Goal: Book appointment/travel/reservation

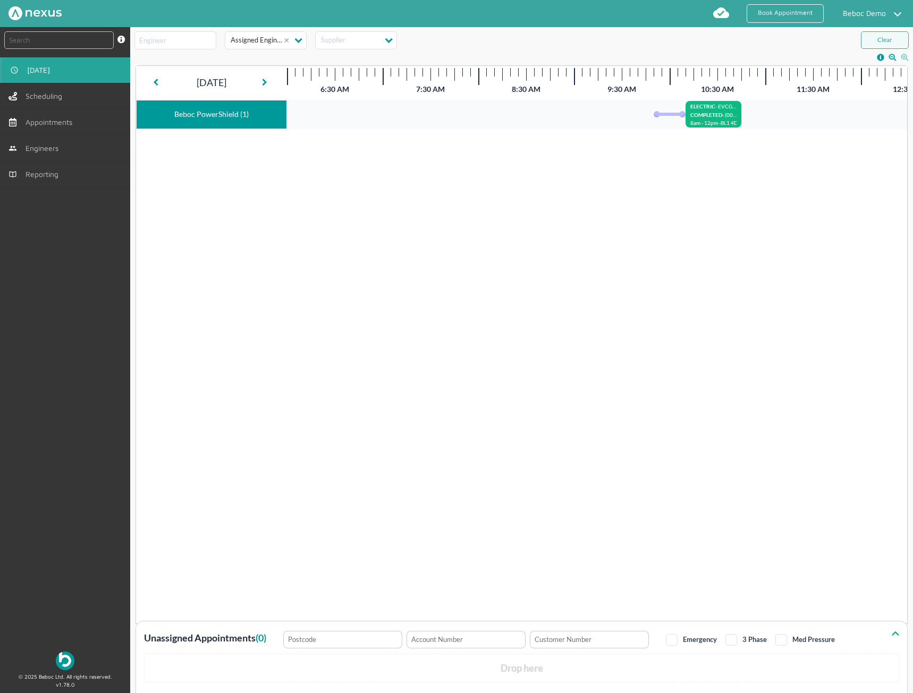
drag, startPoint x: 0, startPoint y: 0, endPoint x: 45, endPoint y: 69, distance: 82.1
click at [45, 69] on span "[DATE]" at bounding box center [40, 70] width 27 height 9
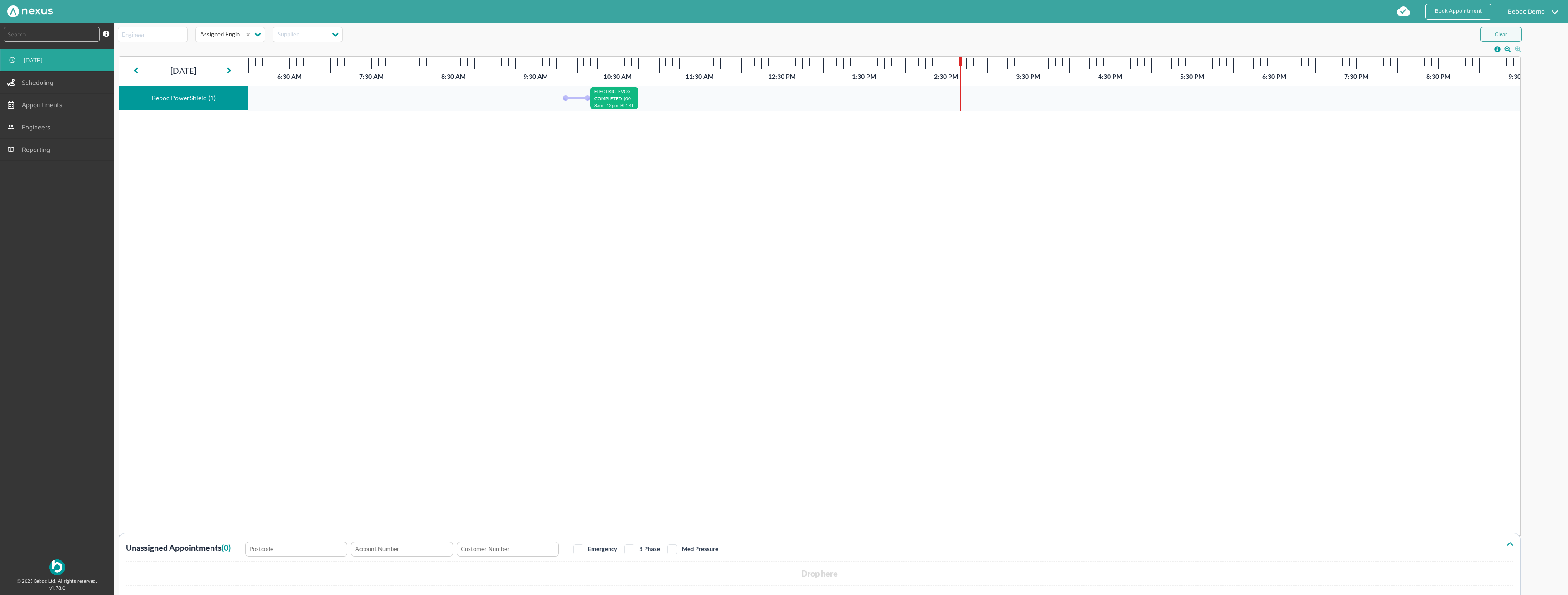
click at [28, 60] on span "[DATE]" at bounding box center [34, 60] width 23 height 8
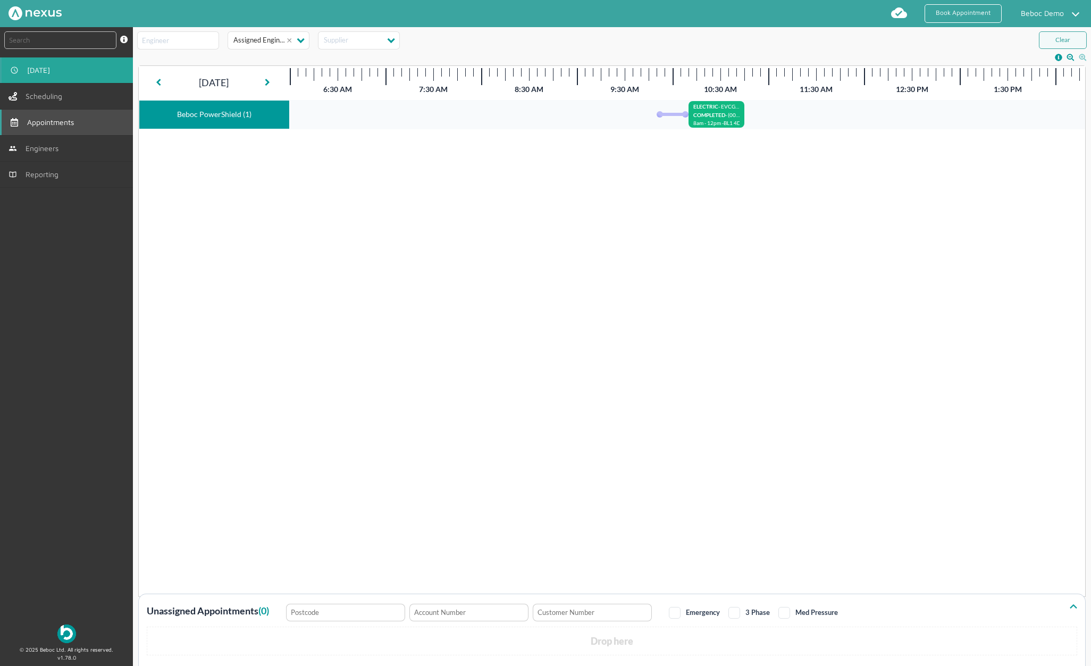
click at [62, 121] on span "Appointments" at bounding box center [52, 122] width 51 height 9
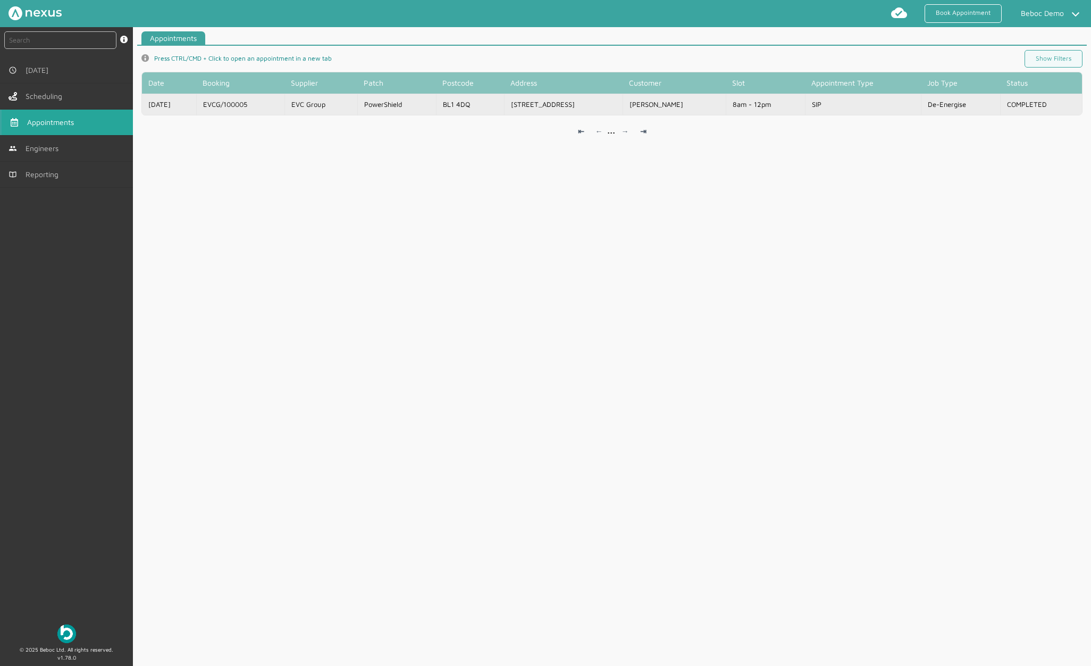
click at [357, 106] on td "EVC Group" at bounding box center [320, 104] width 73 height 21
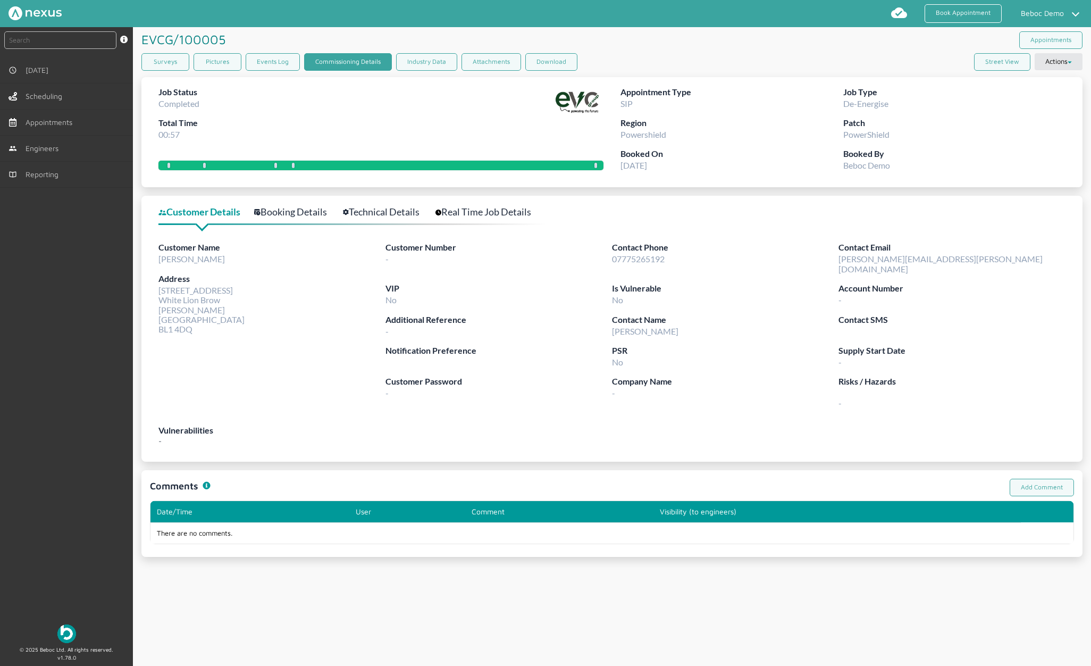
click at [334, 58] on link "Commissioning Details" at bounding box center [348, 62] width 88 height 18
click at [913, 62] on button "Street View" at bounding box center [1002, 62] width 56 height 18
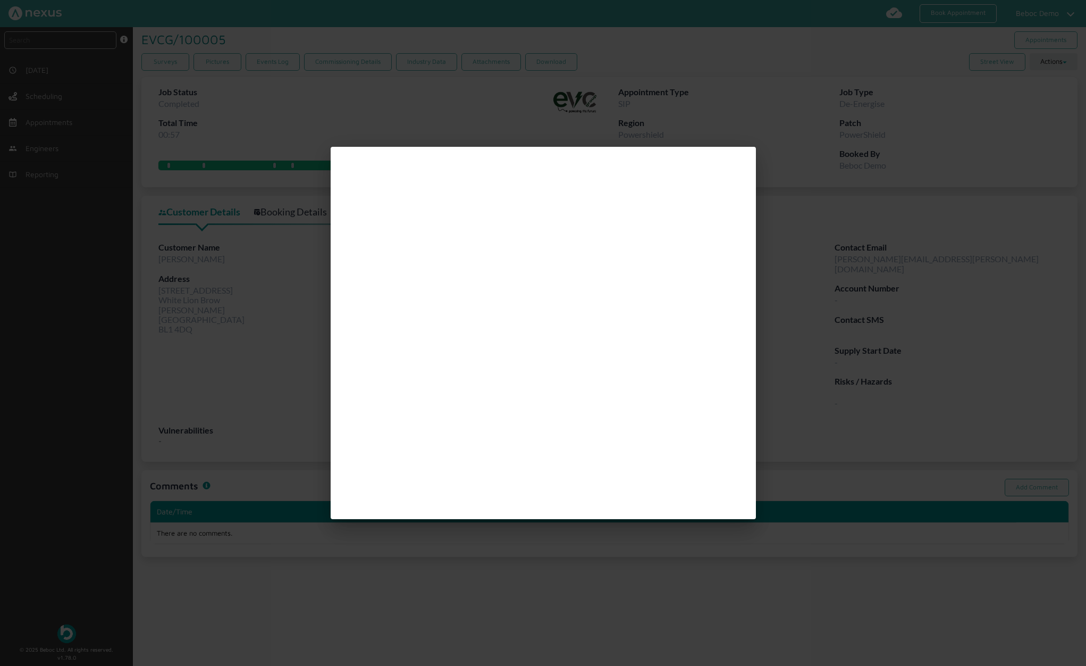
click at [796, 197] on div at bounding box center [543, 333] width 1086 height 666
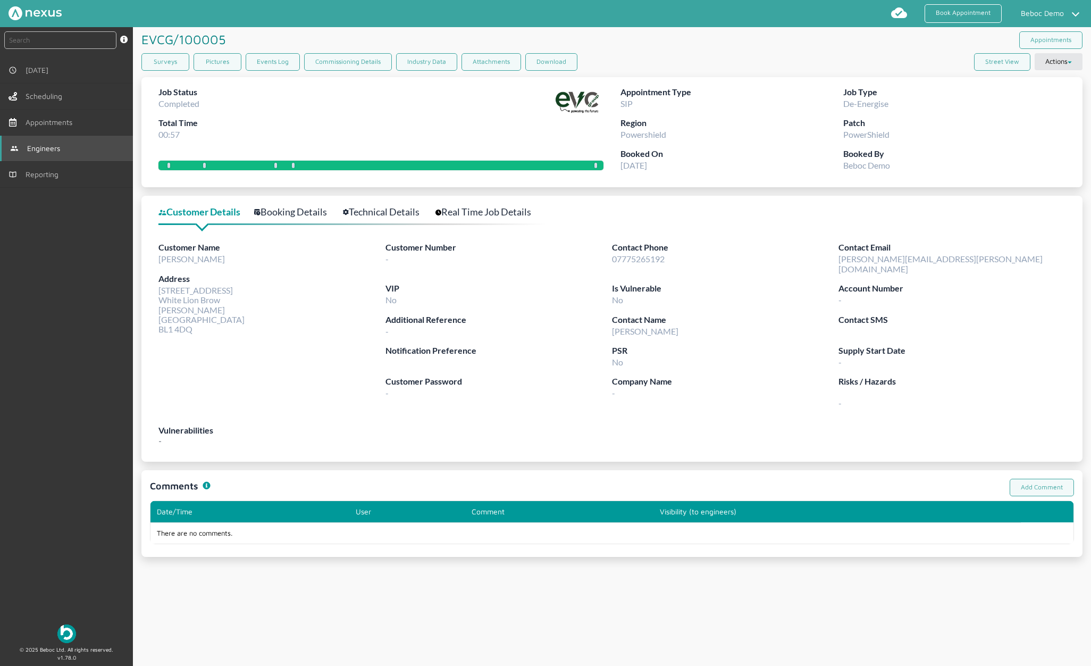
click at [38, 146] on span "Engineers" at bounding box center [45, 148] width 37 height 9
click at [913, 54] on button "Street View" at bounding box center [1002, 62] width 56 height 18
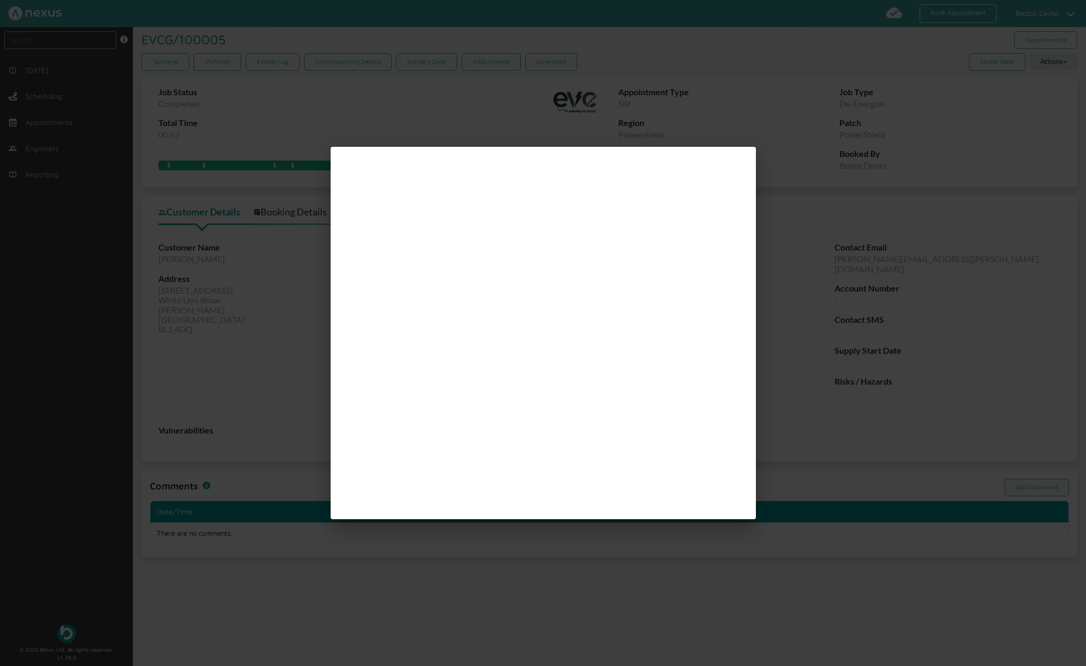
click at [868, 190] on div at bounding box center [543, 333] width 1086 height 666
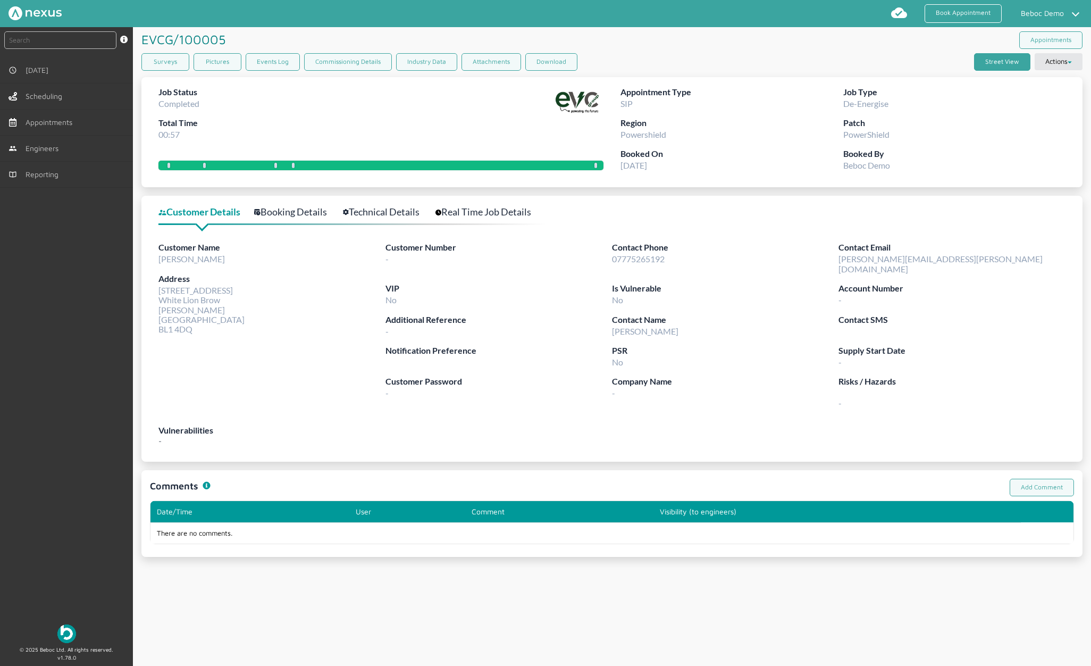
click at [913, 60] on button "Street View" at bounding box center [1002, 62] width 56 height 18
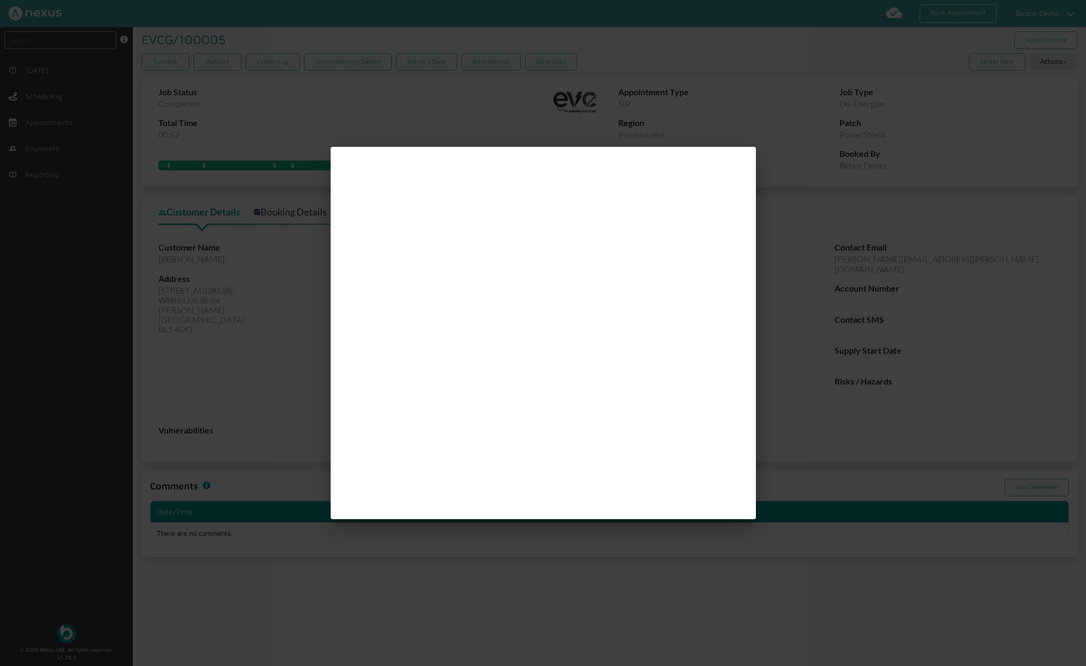
click at [913, 272] on div at bounding box center [543, 333] width 1086 height 666
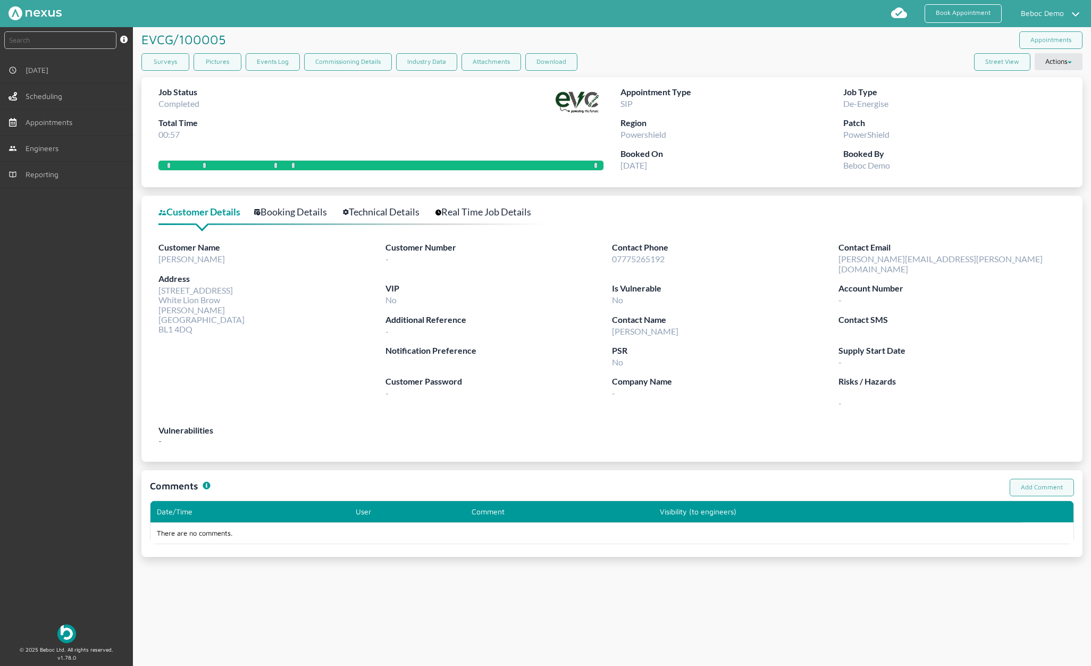
click at [288, 212] on link "Booking Details" at bounding box center [296, 211] width 85 height 15
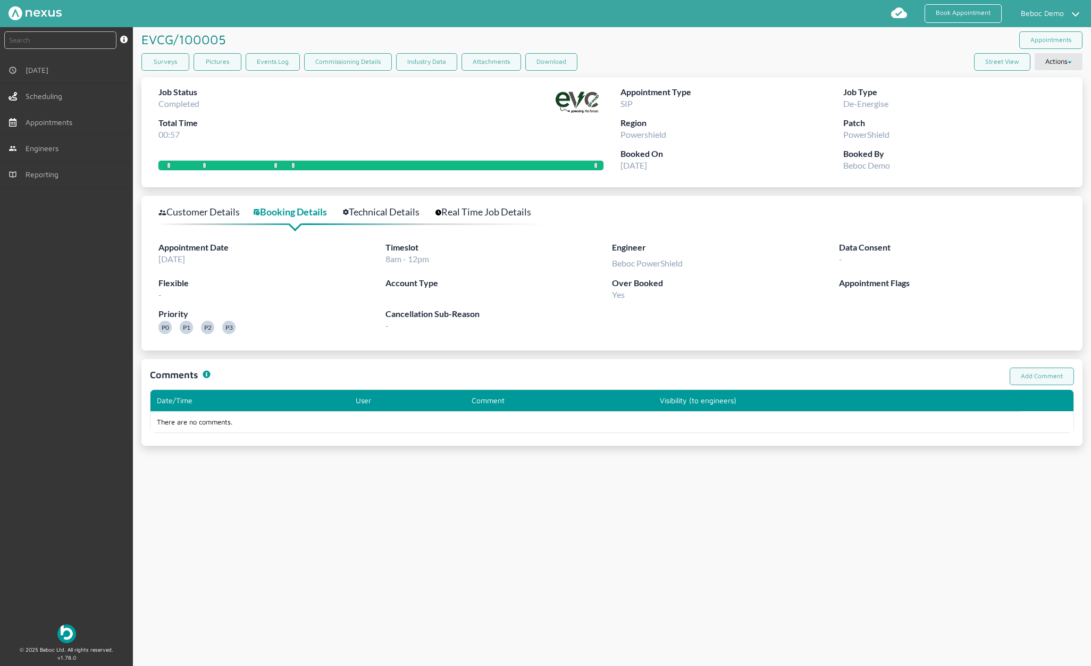
click at [384, 213] on link "Technical Details" at bounding box center [387, 211] width 88 height 15
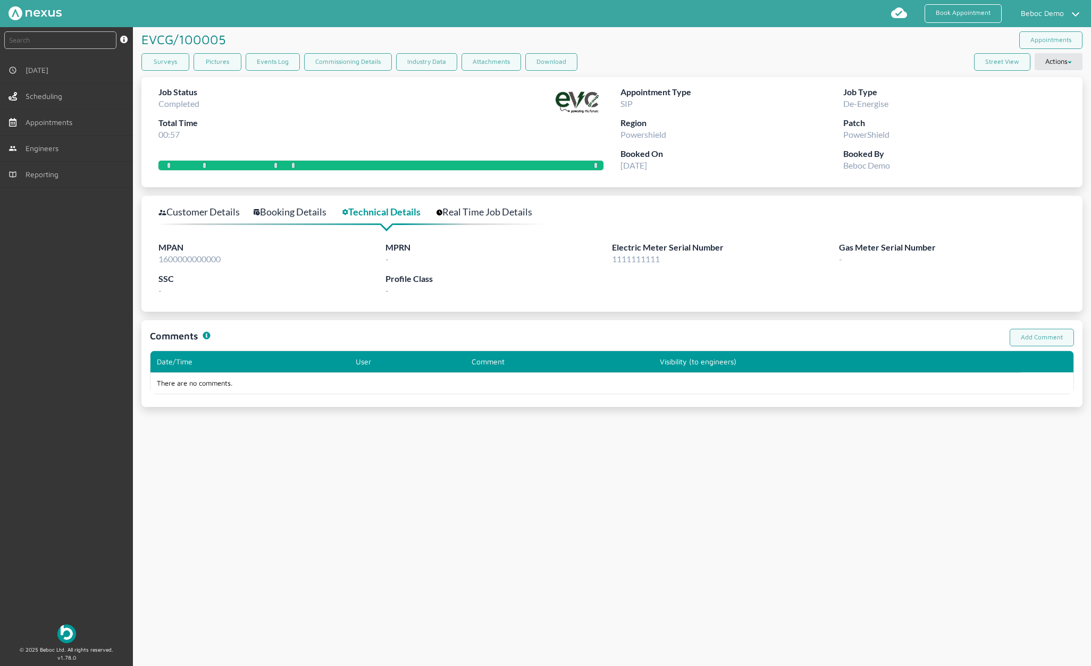
click at [480, 209] on link "Real Time Job Details" at bounding box center [489, 211] width 107 height 15
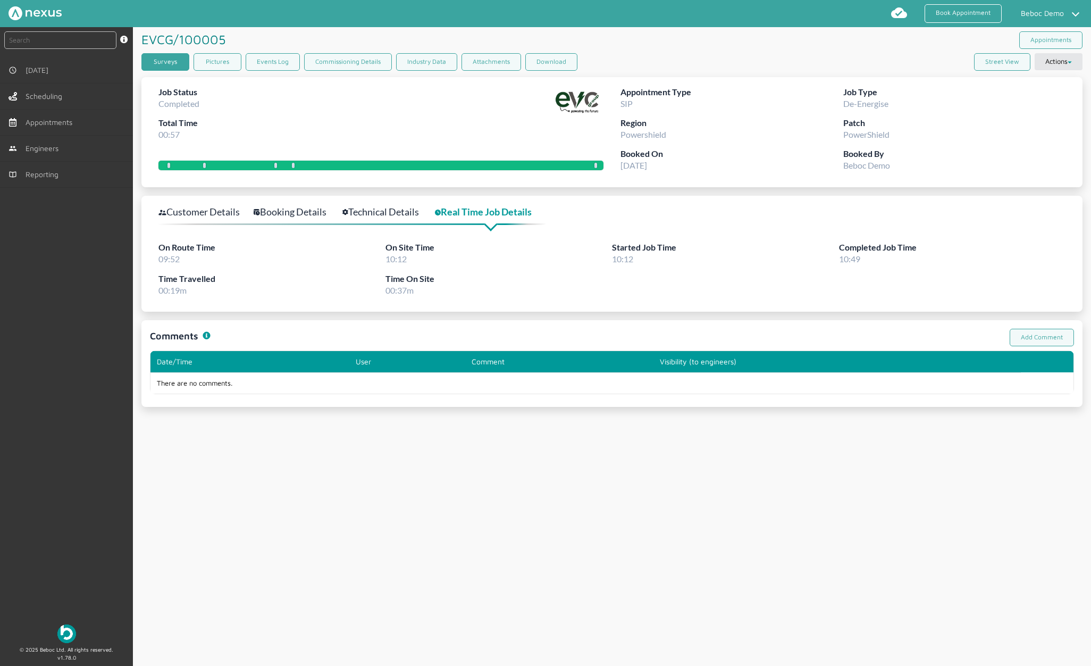
click at [166, 62] on link "Surveys" at bounding box center [165, 62] width 48 height 18
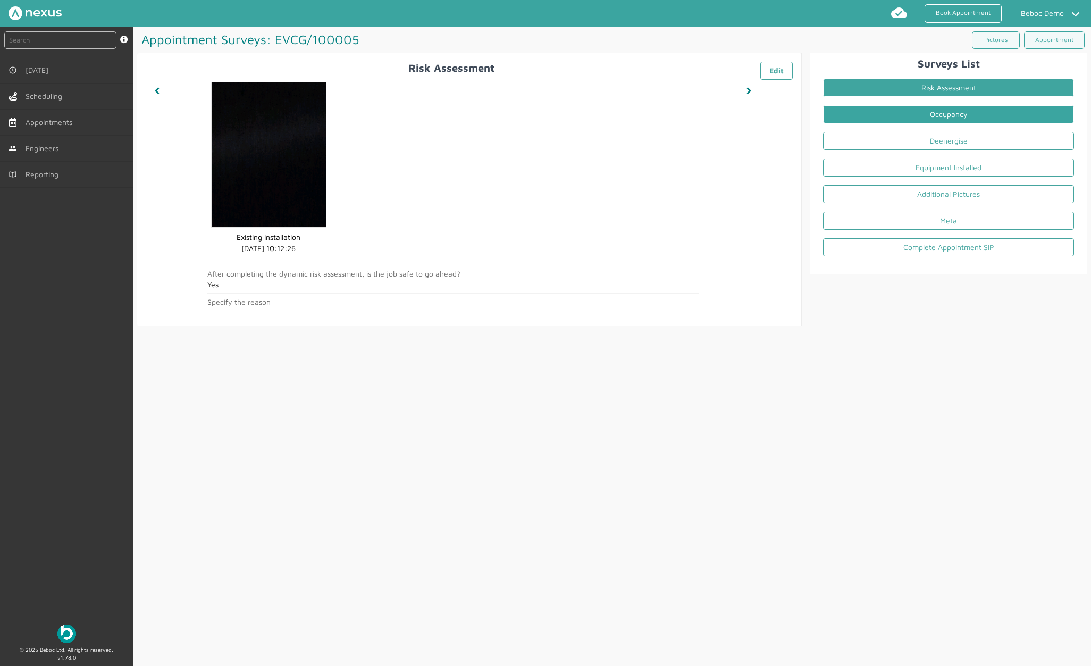
click at [860, 115] on link "Occupancy" at bounding box center [948, 114] width 251 height 18
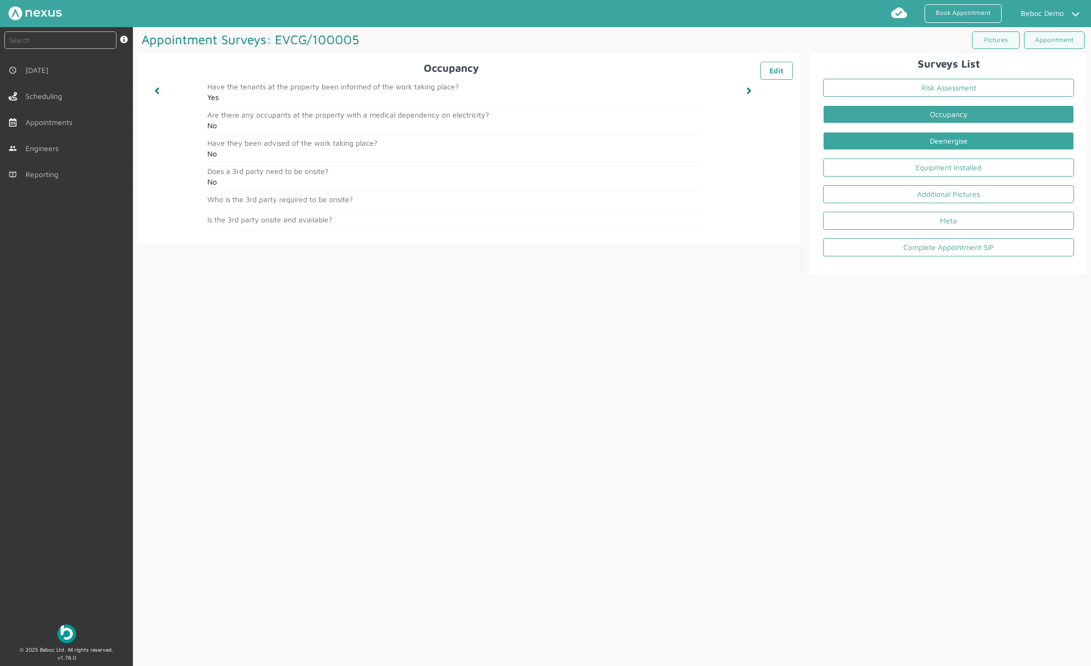
click at [870, 140] on link "Deenergise" at bounding box center [948, 141] width 251 height 18
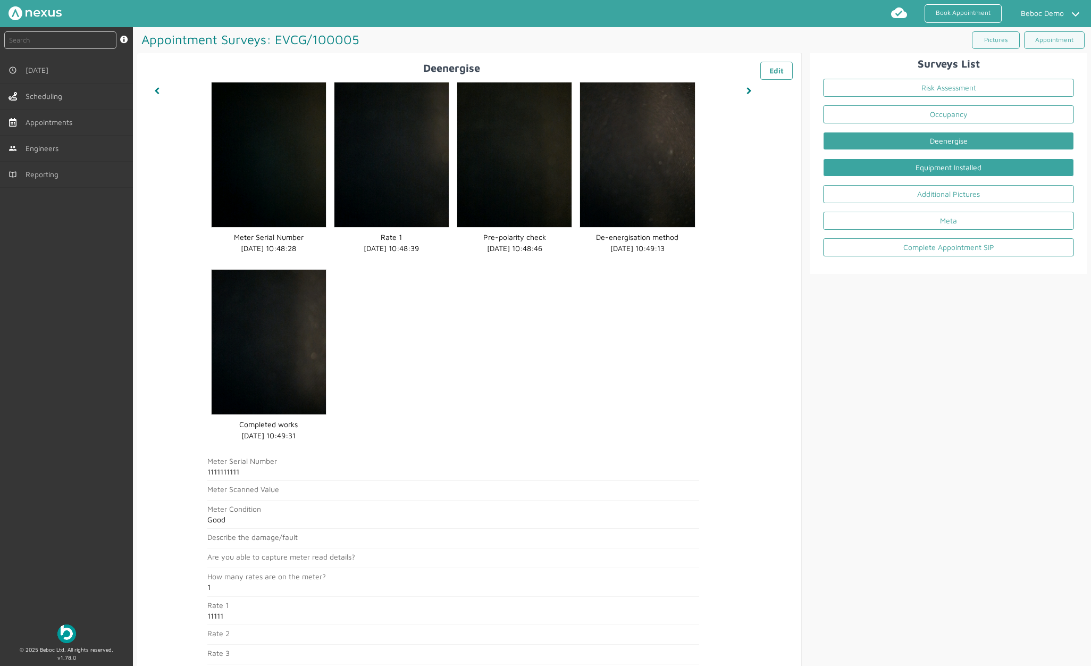
click at [877, 166] on link "Equipment Installed" at bounding box center [948, 167] width 251 height 18
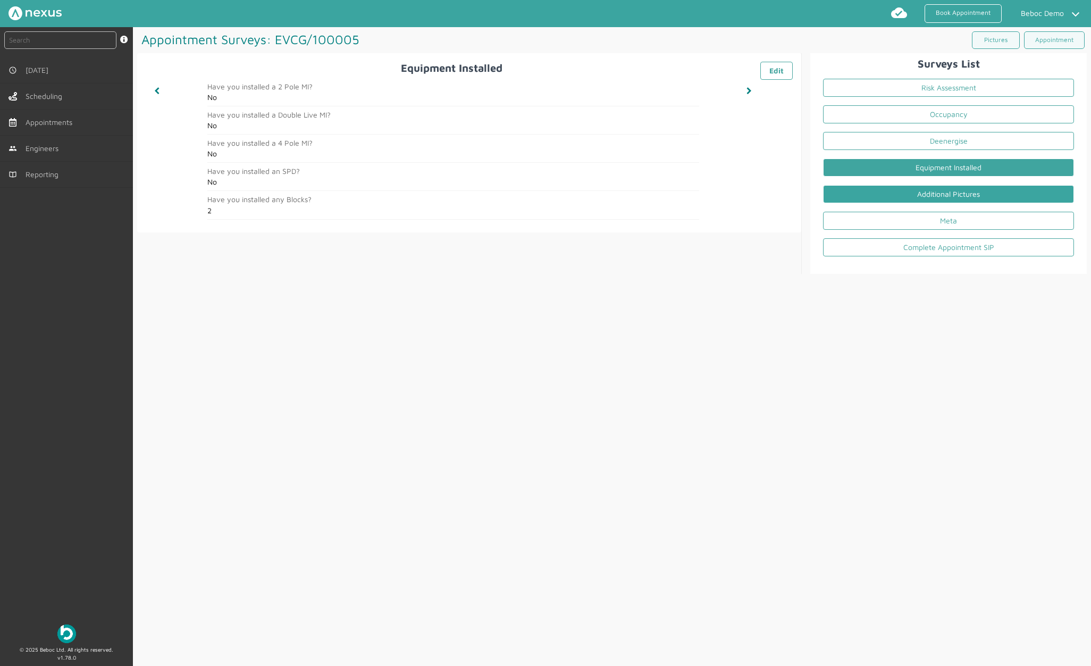
click at [876, 191] on link "Additional Pictures" at bounding box center [948, 194] width 251 height 18
click at [908, 165] on link "Equipment Installed" at bounding box center [948, 167] width 251 height 18
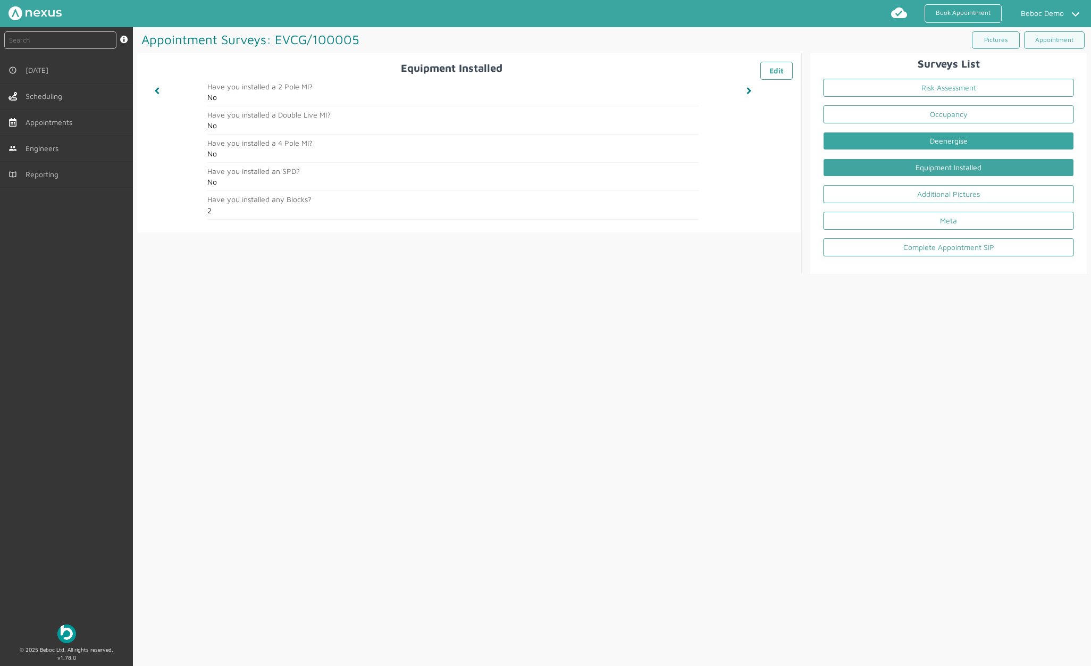
click at [911, 142] on link "Deenergise" at bounding box center [948, 141] width 251 height 18
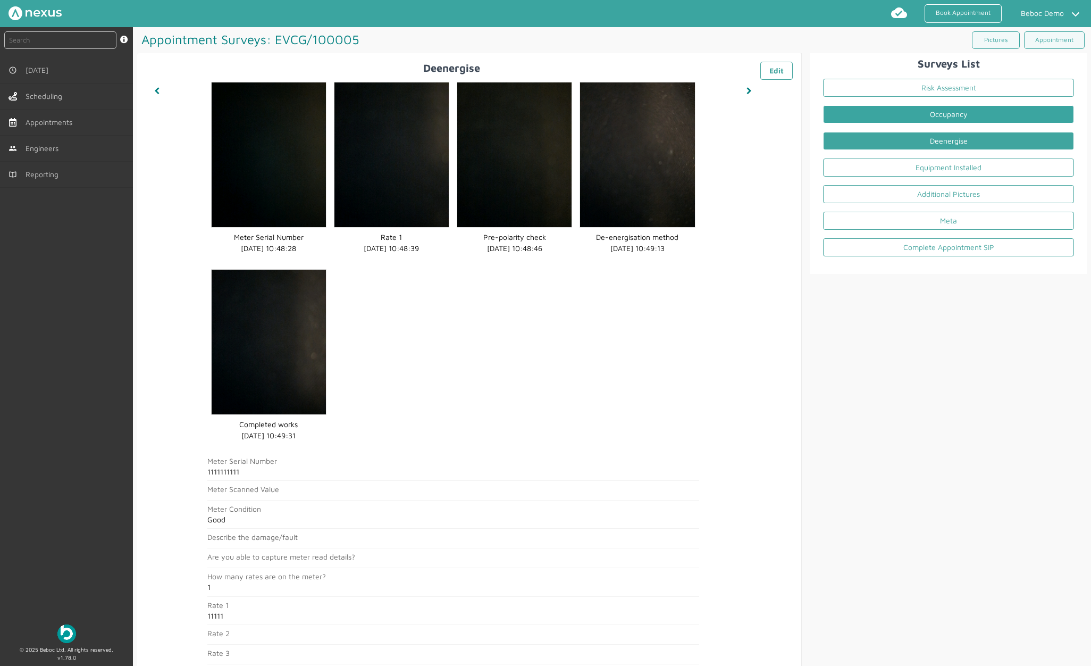
click at [913, 122] on link "Occupancy" at bounding box center [948, 114] width 251 height 18
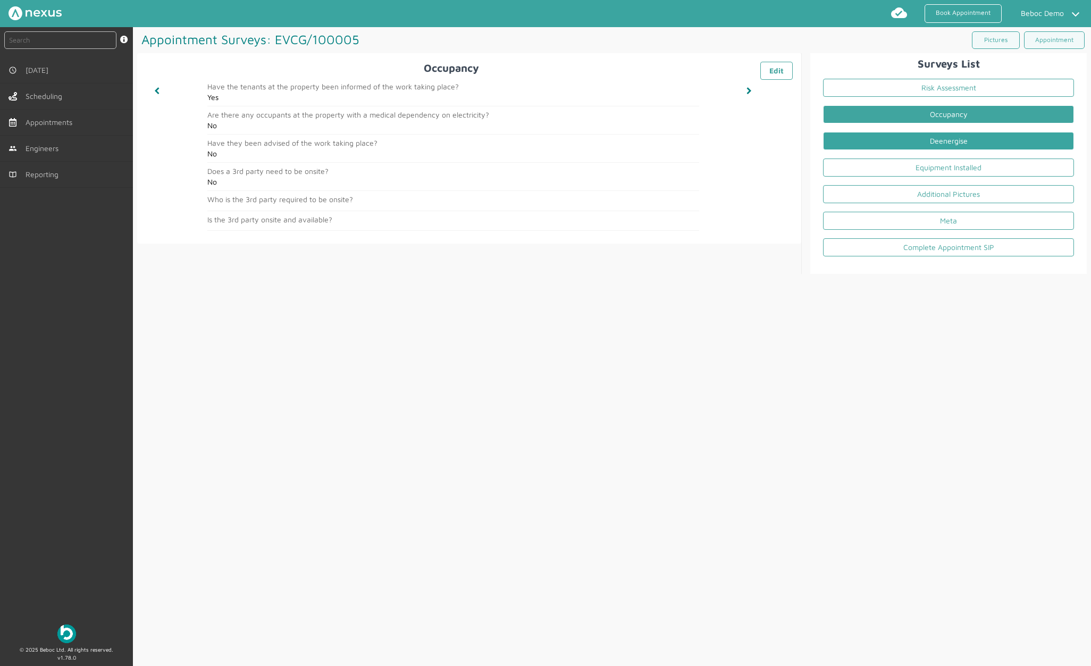
drag, startPoint x: 908, startPoint y: 153, endPoint x: 910, endPoint y: 141, distance: 12.3
click at [908, 147] on li "Deenergise" at bounding box center [948, 143] width 268 height 27
click at [910, 141] on link "Deenergise" at bounding box center [948, 141] width 251 height 18
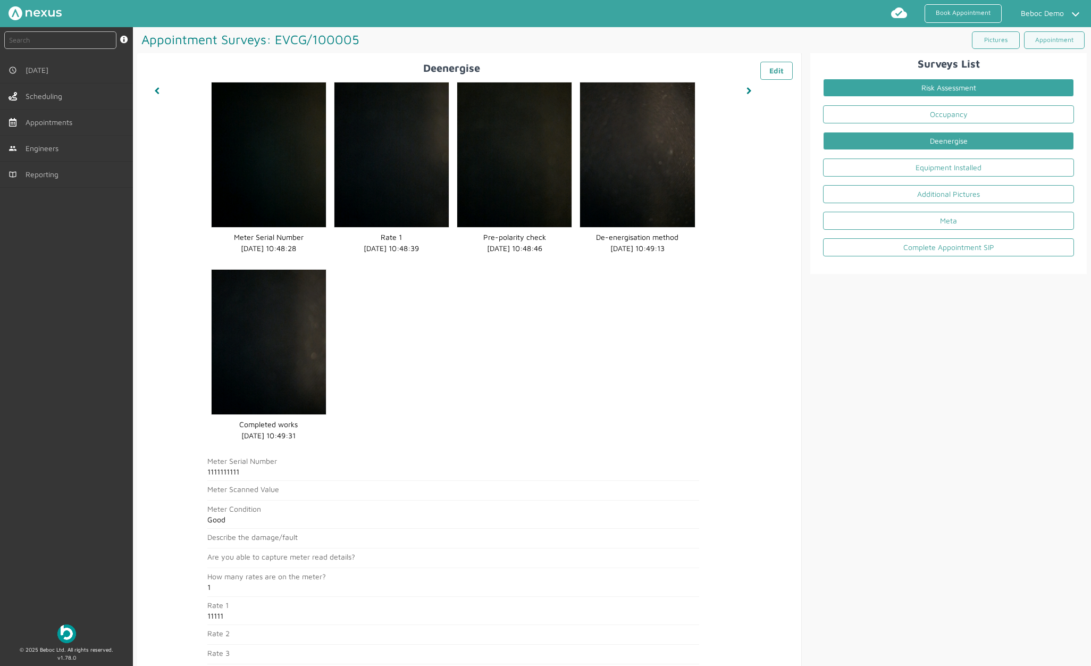
click at [859, 91] on link "Risk Assessment" at bounding box center [948, 88] width 251 height 18
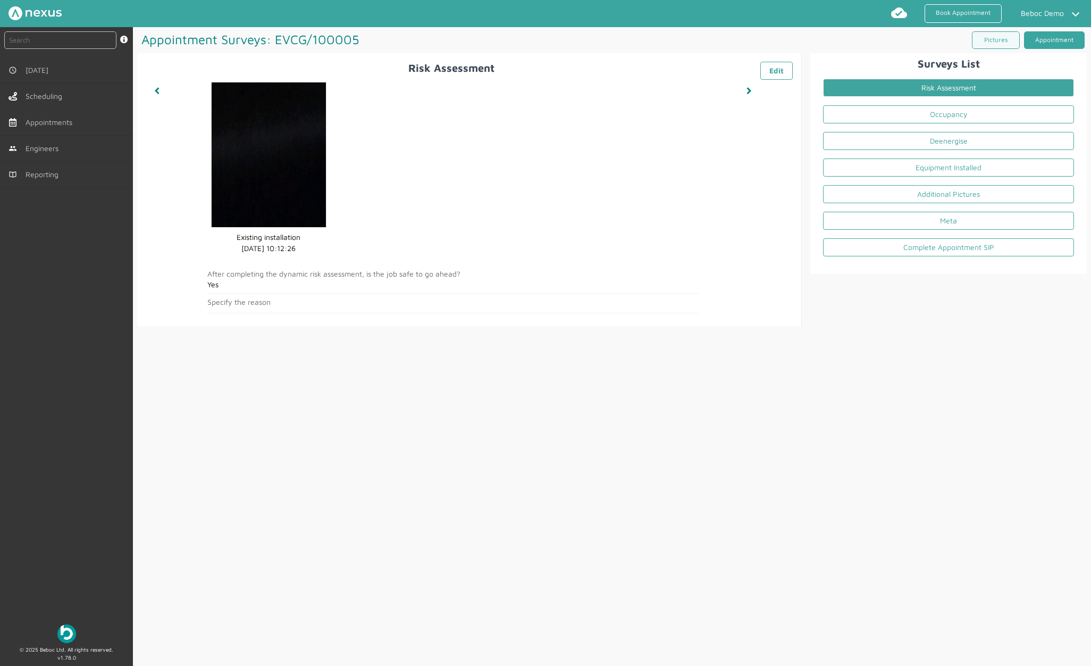
click at [913, 42] on link "Appointment" at bounding box center [1054, 40] width 61 height 18
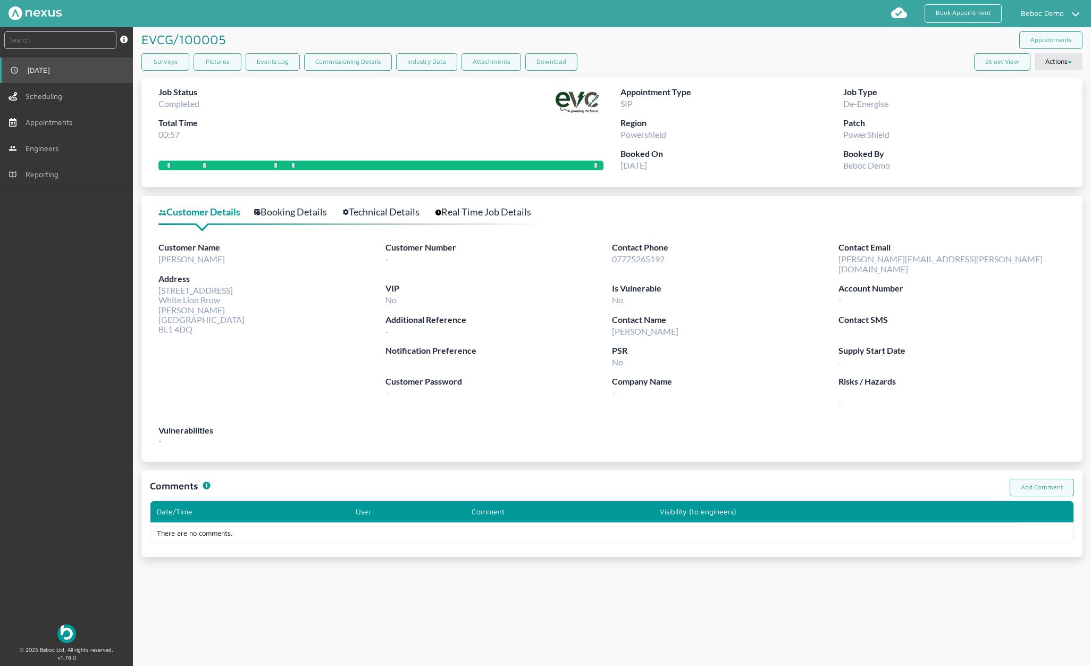
click at [47, 69] on span "[DATE]" at bounding box center [40, 70] width 27 height 9
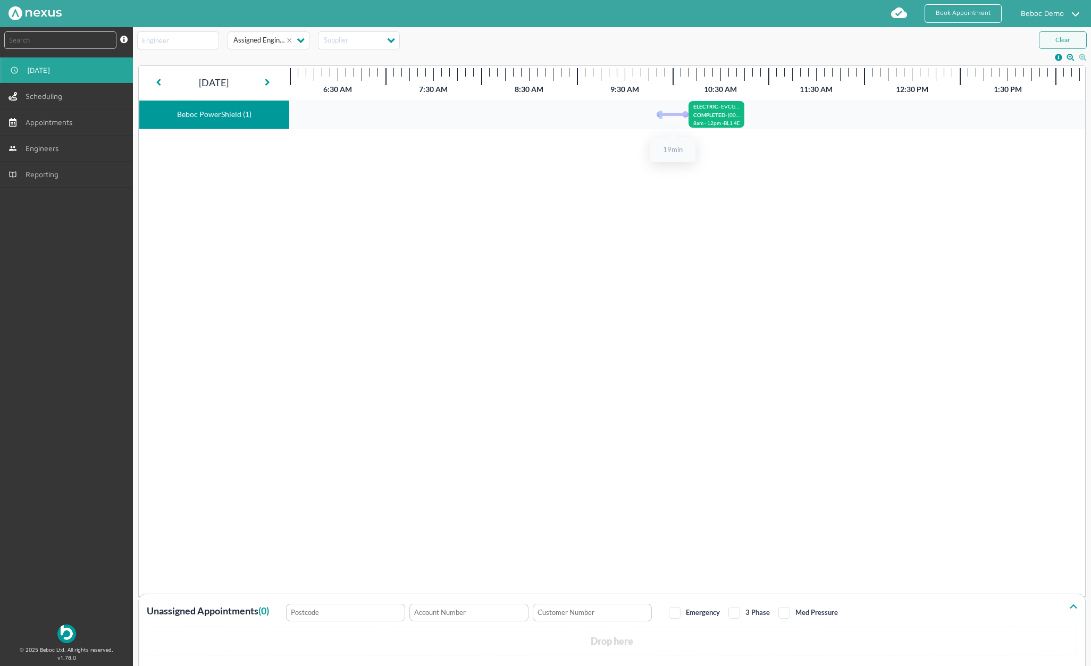
drag, startPoint x: 659, startPoint y: 115, endPoint x: 662, endPoint y: 121, distance: 6.7
click at [662, 121] on div at bounding box center [673, 114] width 32 height 29
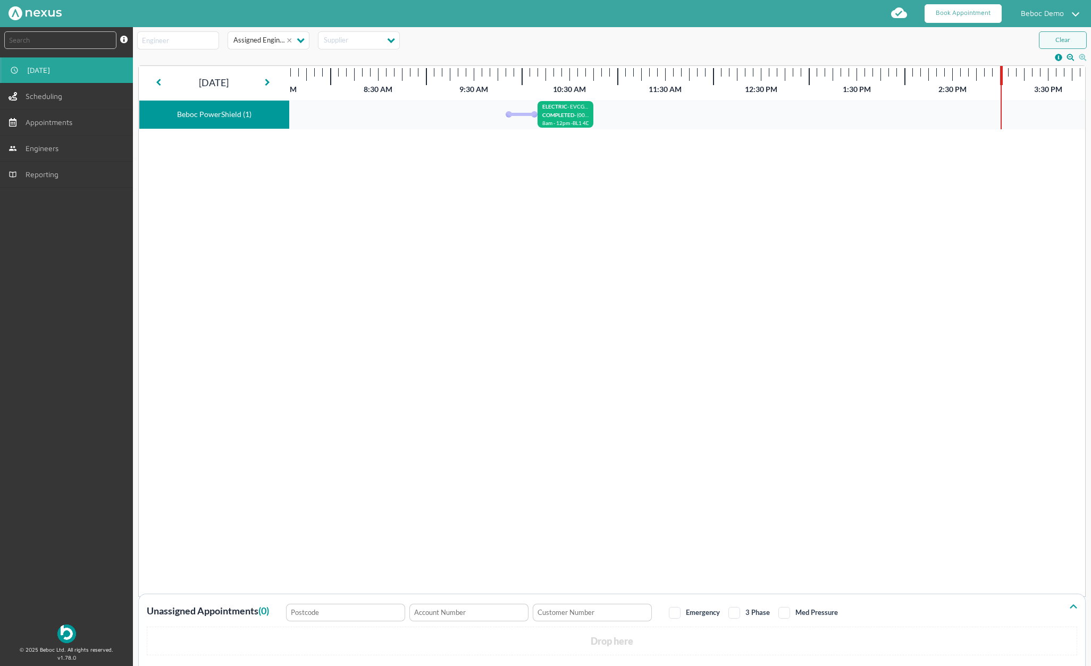
click at [913, 13] on link "Book Appointment" at bounding box center [963, 13] width 77 height 19
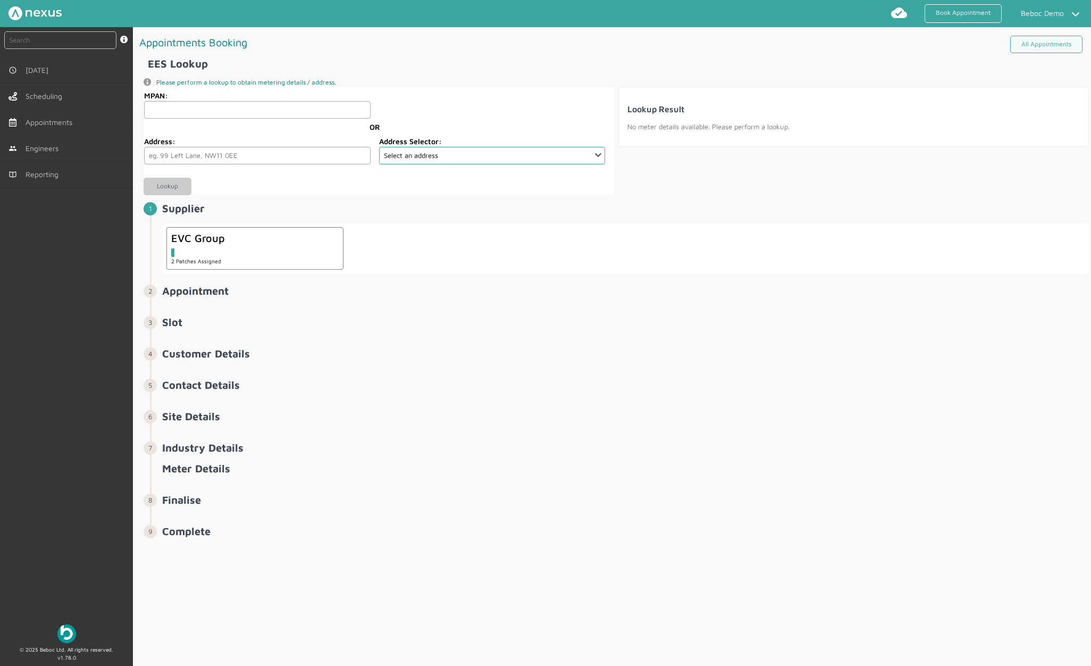
click at [207, 112] on input "MPAN:" at bounding box center [257, 110] width 226 height 18
type input "2022020202220"
click at [243, 112] on input "2022020202220" at bounding box center [257, 110] width 226 height 18
click at [419, 89] on fieldset "MPAN: 2022020202220 OR Address: Address Selector: Select an address" at bounding box center [375, 128] width 462 height 82
click at [272, 111] on input "2022020202220" at bounding box center [257, 110] width 226 height 18
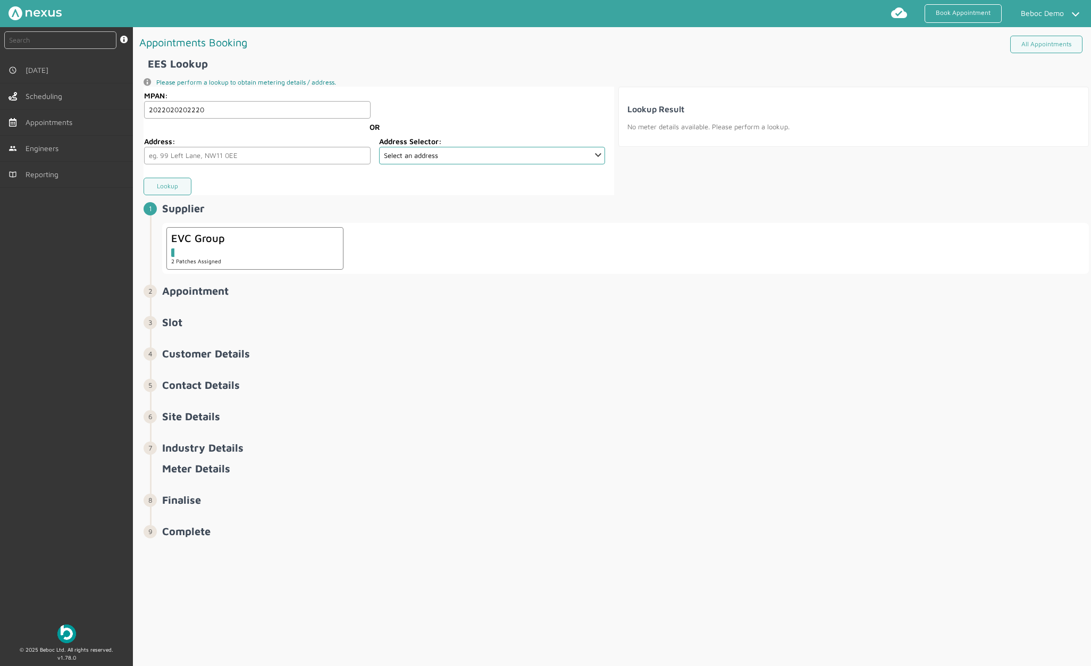
click at [272, 111] on input "2022020202220" at bounding box center [257, 110] width 226 height 18
click at [273, 111] on input "2022020202220" at bounding box center [257, 110] width 226 height 18
click at [392, 106] on div at bounding box center [490, 104] width 231 height 29
click at [261, 104] on input "2022020202220" at bounding box center [257, 110] width 226 height 18
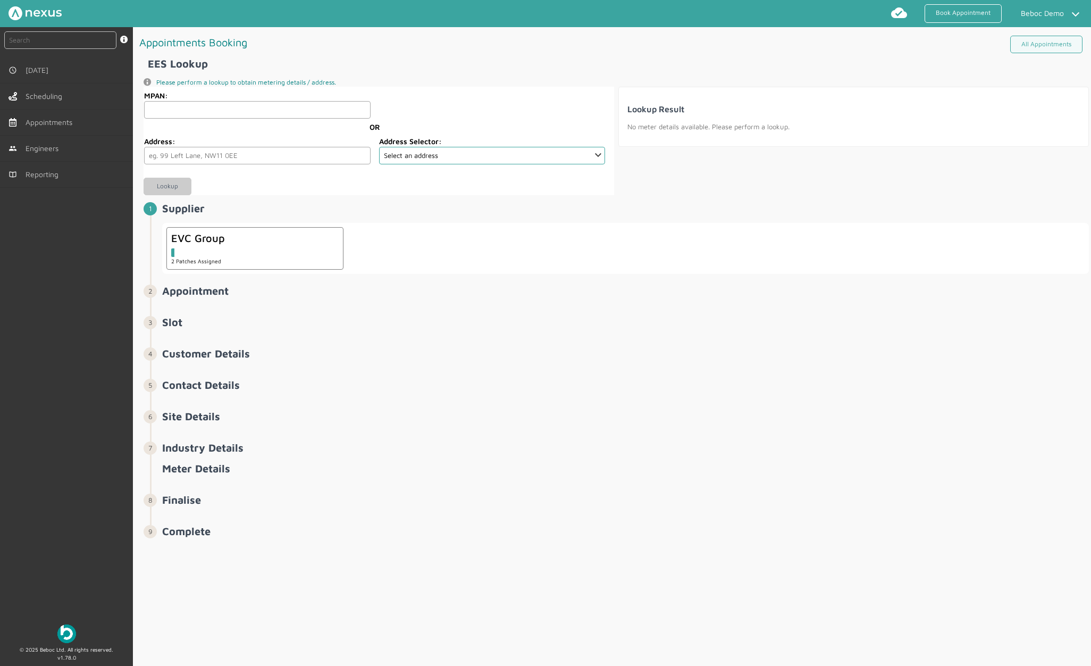
click at [268, 112] on input "MPAN:" at bounding box center [257, 110] width 226 height 18
click at [418, 228] on section "EVC Group 2 Patches Assigned" at bounding box center [625, 248] width 927 height 51
click at [212, 113] on input "MPAN:" at bounding box center [257, 110] width 226 height 18
click at [222, 113] on input "1610010963907" at bounding box center [257, 110] width 226 height 18
click at [223, 113] on input "1610010963907" at bounding box center [257, 110] width 226 height 18
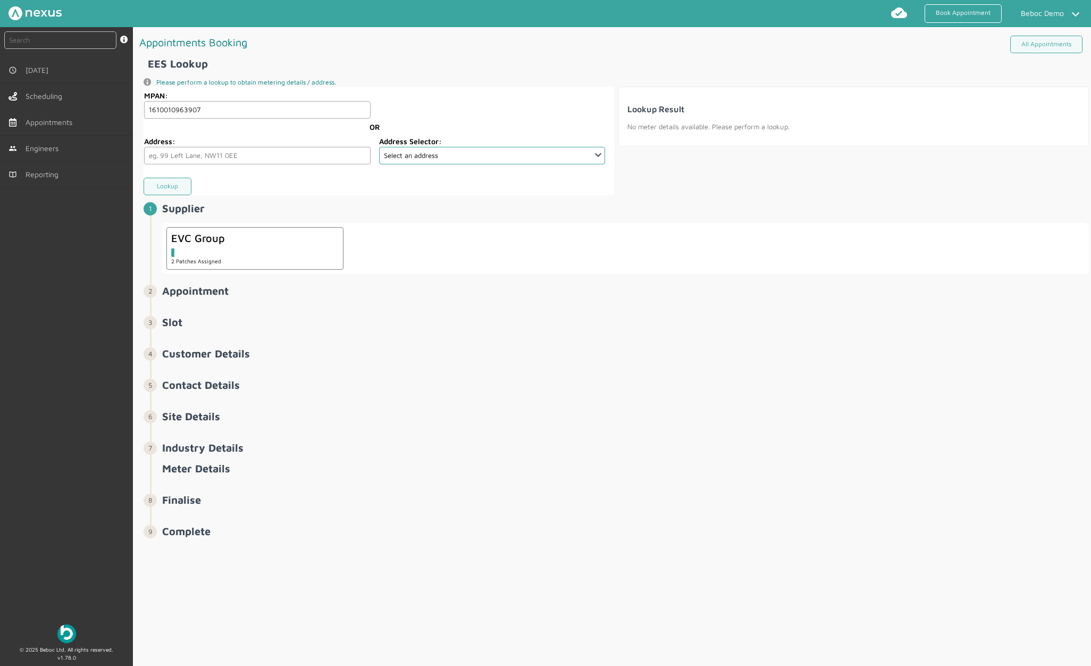
click at [223, 113] on input "1610010963907" at bounding box center [257, 110] width 226 height 18
type input "1610010963907"
click at [417, 85] on div "info icon Please perform a lookup to obtain metering details / address." at bounding box center [616, 82] width 945 height 9
click at [287, 121] on fieldset "MPAN: 1610010963907 OR Address: Address Selector: Select an address" at bounding box center [375, 128] width 462 height 82
click at [289, 111] on input "1610010963907" at bounding box center [257, 110] width 226 height 18
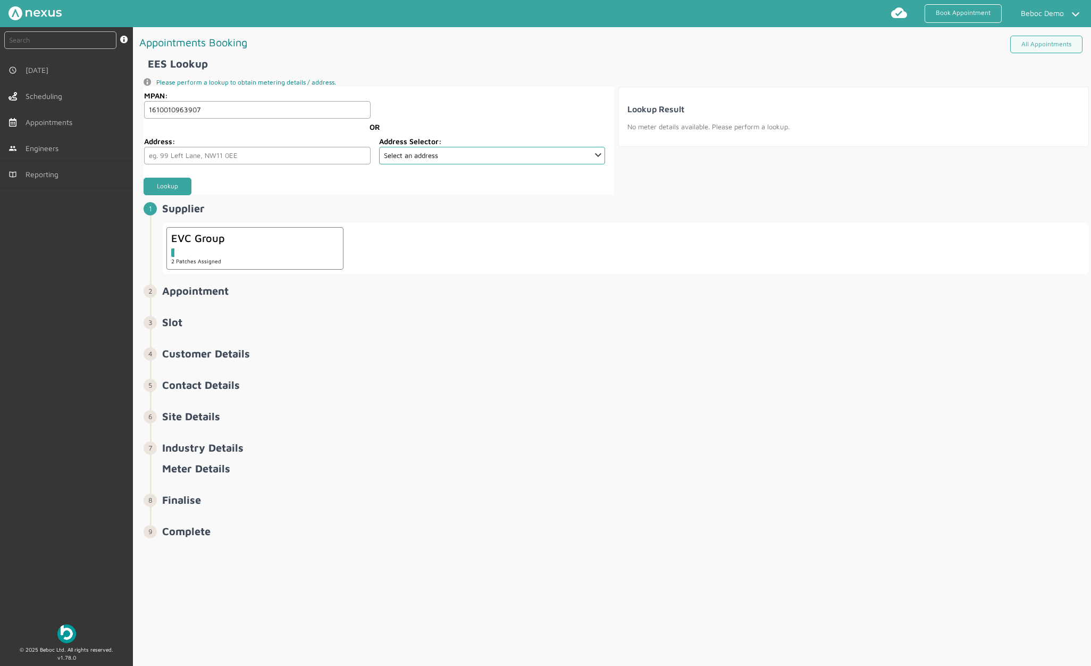
click at [166, 188] on button "Lookup" at bounding box center [168, 187] width 48 height 18
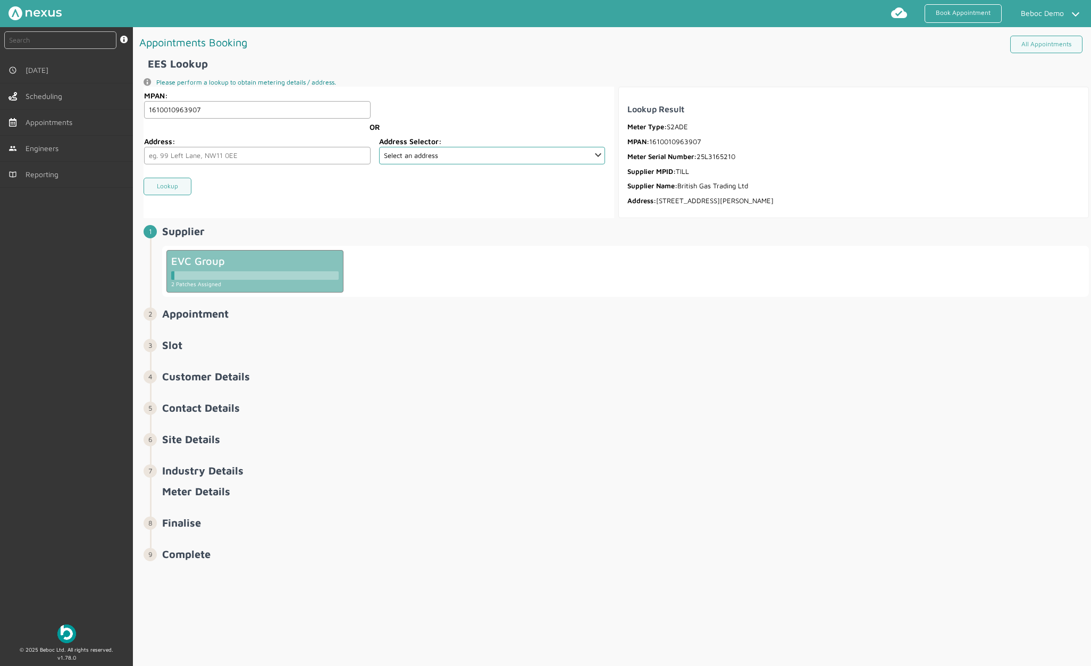
click at [239, 274] on div at bounding box center [256, 275] width 164 height 9
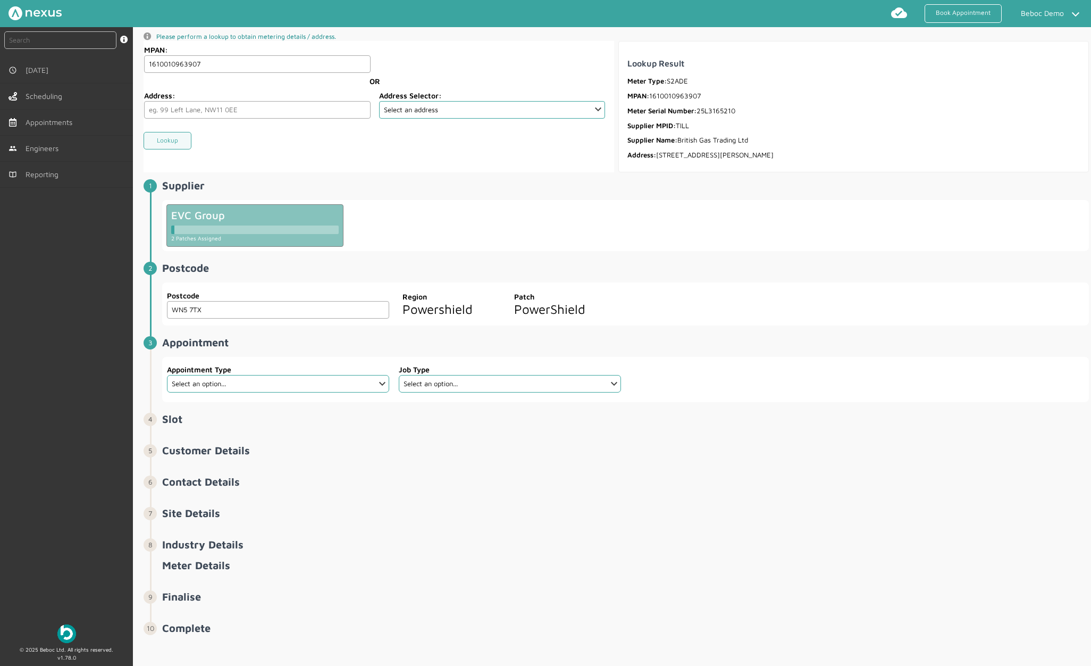
scroll to position [50, 0]
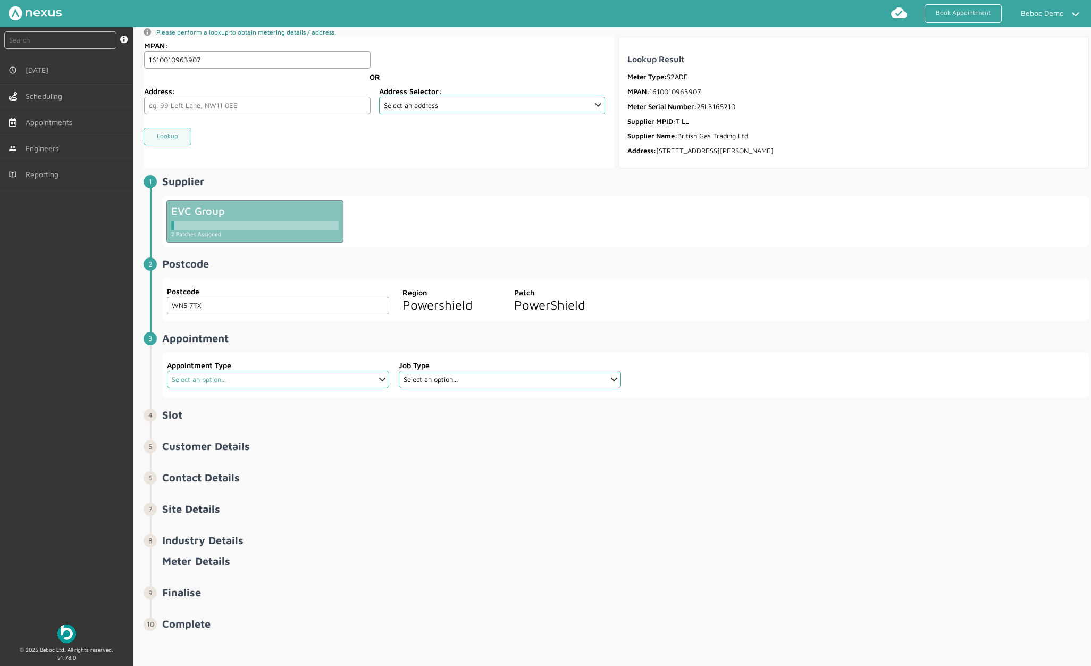
click at [299, 374] on select "Select an option... SIP" at bounding box center [278, 380] width 222 height 18
select select "1: 66192ec063d3aebb3649db04"
click at [167, 371] on select "Select an option... SIP" at bounding box center [278, 380] width 222 height 18
click at [469, 378] on select "Select an option... De-Energise De-Energise Energise Smart De-Energise Energise…" at bounding box center [510, 380] width 222 height 18
select select "1: 66192f6f63d3aebb3649db07"
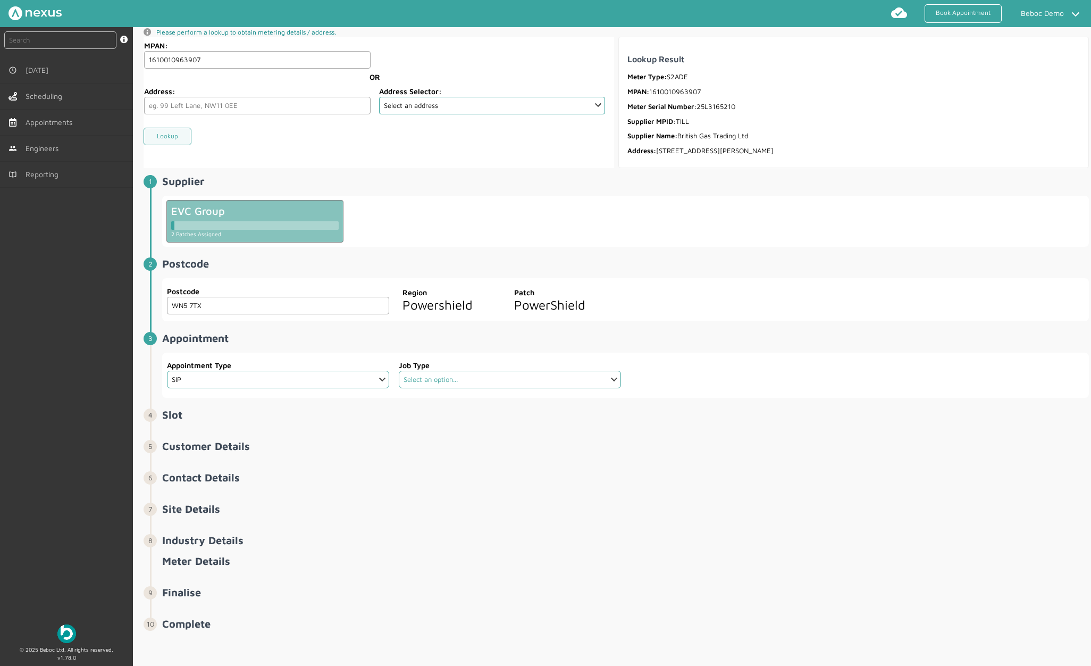
click at [399, 371] on select "Select an option... De-Energise De-Energise Energise Smart De-Energise Energise…" at bounding box center [510, 380] width 222 height 18
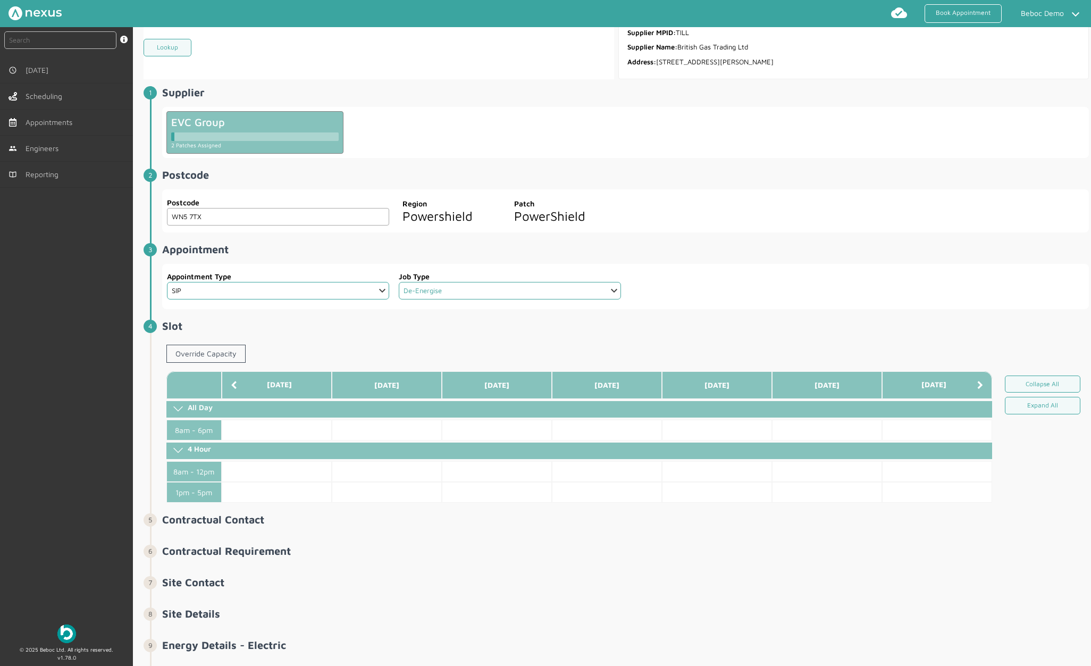
scroll to position [156, 0]
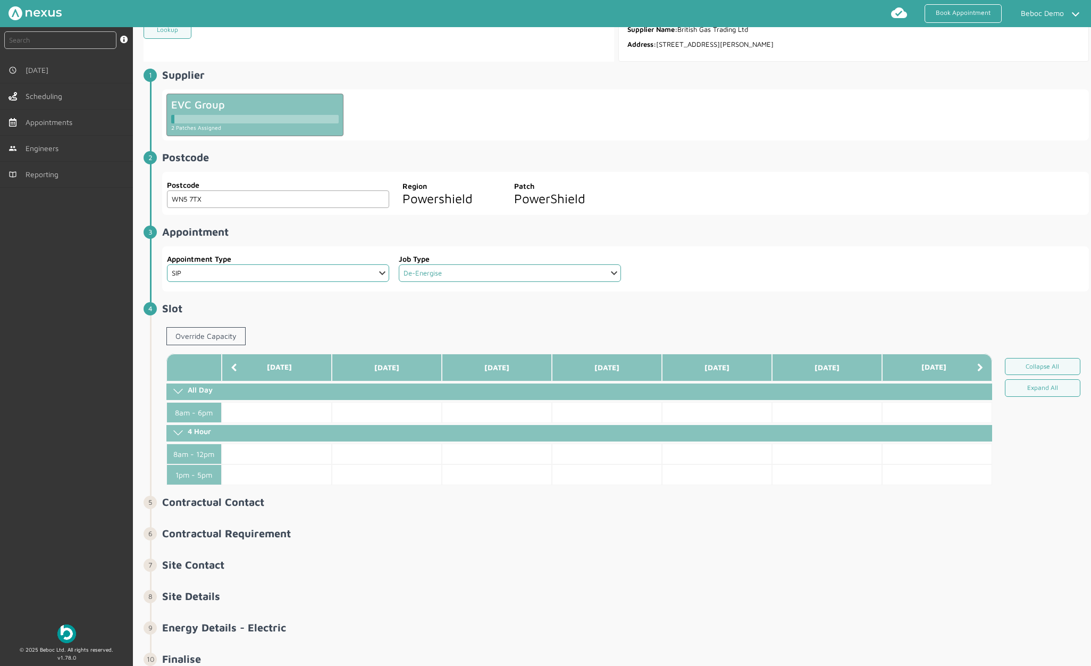
click at [582, 273] on select "Select an option... De-Energise De-Energise Energise Smart De-Energise Energise…" at bounding box center [510, 273] width 222 height 18
click at [509, 274] on select "Select an option... De-Energise De-Energise Energise Smart De-Energise Energise…" at bounding box center [510, 273] width 222 height 18
click at [532, 275] on select "Select an option... De-Energise De-Energise Energise Smart De-Energise Energise…" at bounding box center [510, 273] width 222 height 18
click at [399, 264] on select "Select an option... De-Energise De-Energise Energise Smart De-Energise Energise…" at bounding box center [510, 273] width 222 height 18
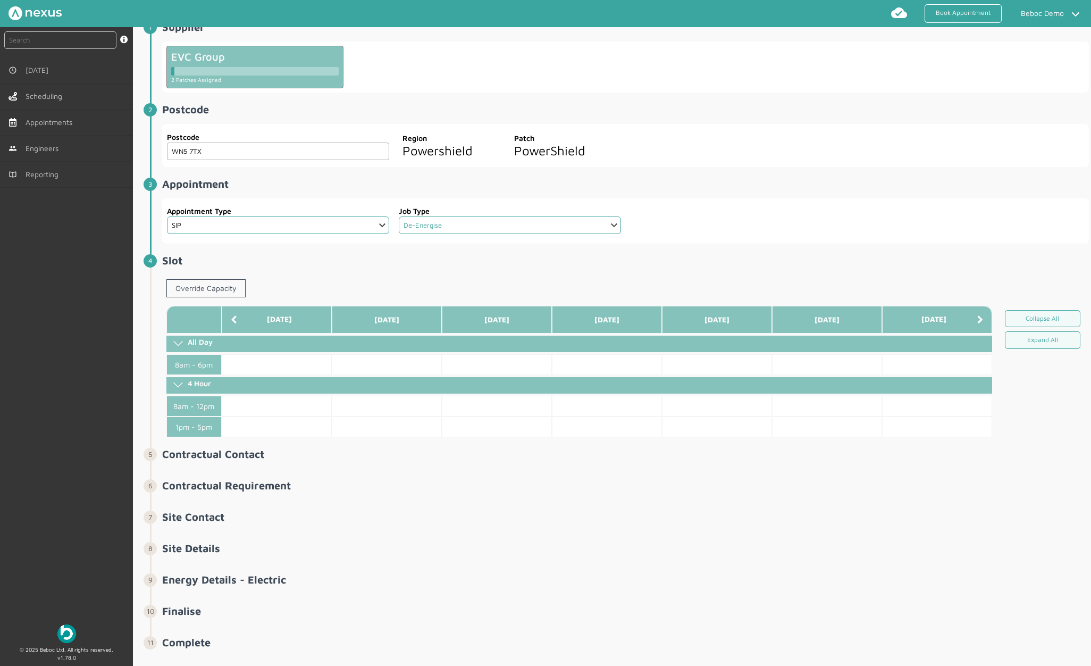
scroll to position [223, 0]
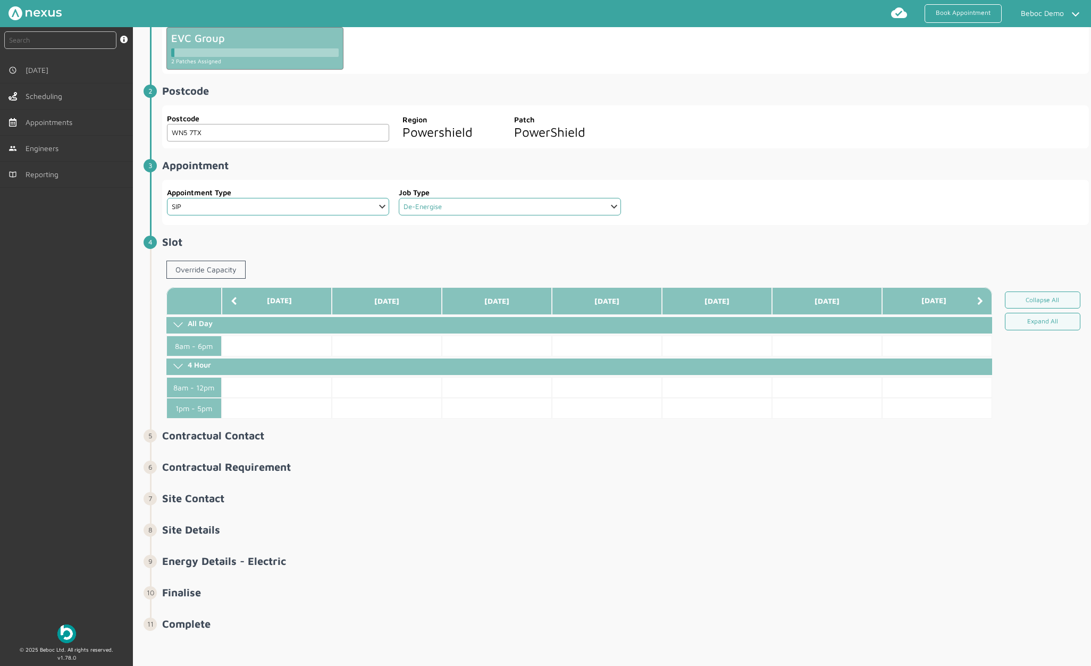
click at [516, 209] on select "Select an option... De-Energise De-Energise Energise Smart De-Energise Energise…" at bounding box center [510, 207] width 222 height 18
click at [399, 198] on select "Select an option... De-Energise De-Energise Energise Smart De-Energise Energise…" at bounding box center [510, 207] width 222 height 18
click at [226, 267] on link "Override Capacity" at bounding box center [205, 270] width 79 height 18
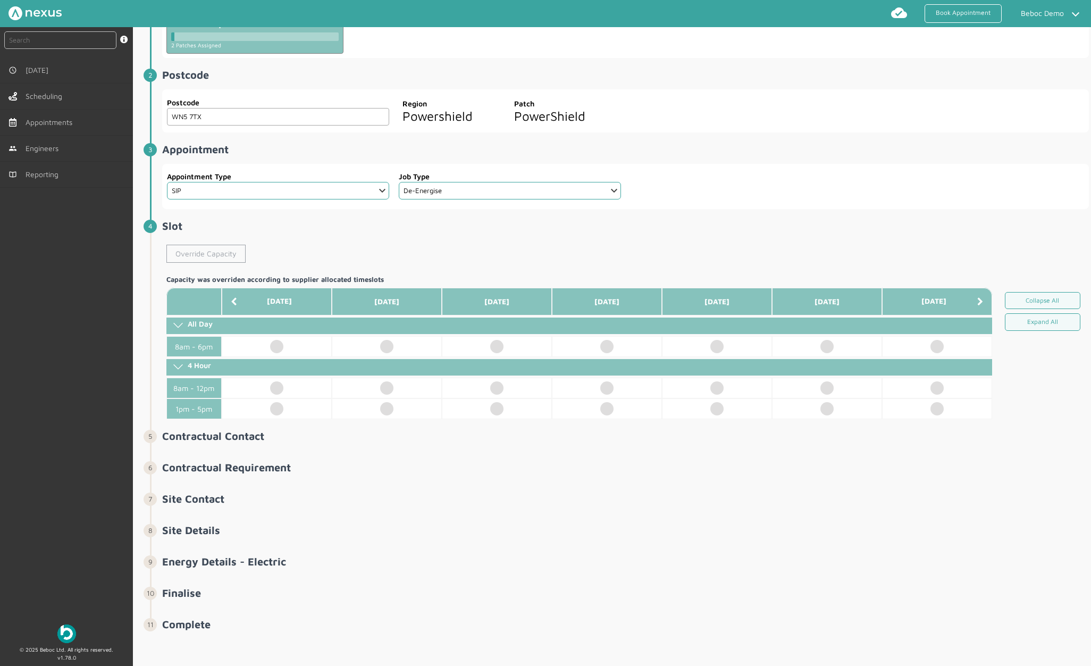
scroll to position [239, 0]
click at [385, 405] on td at bounding box center [387, 408] width 110 height 21
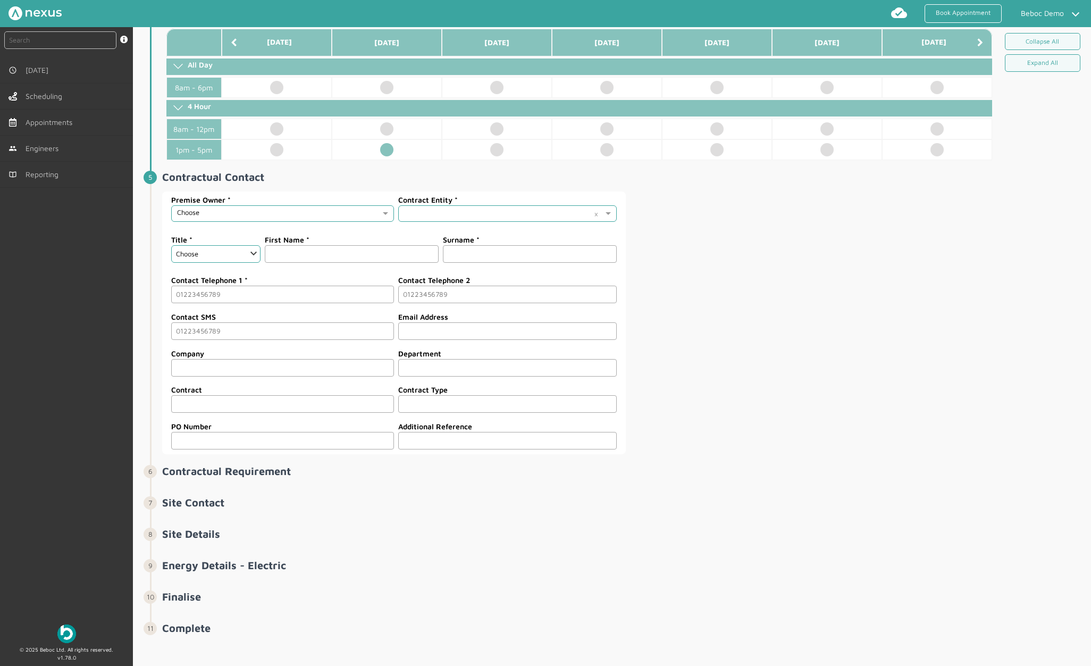
scroll to position [502, 0]
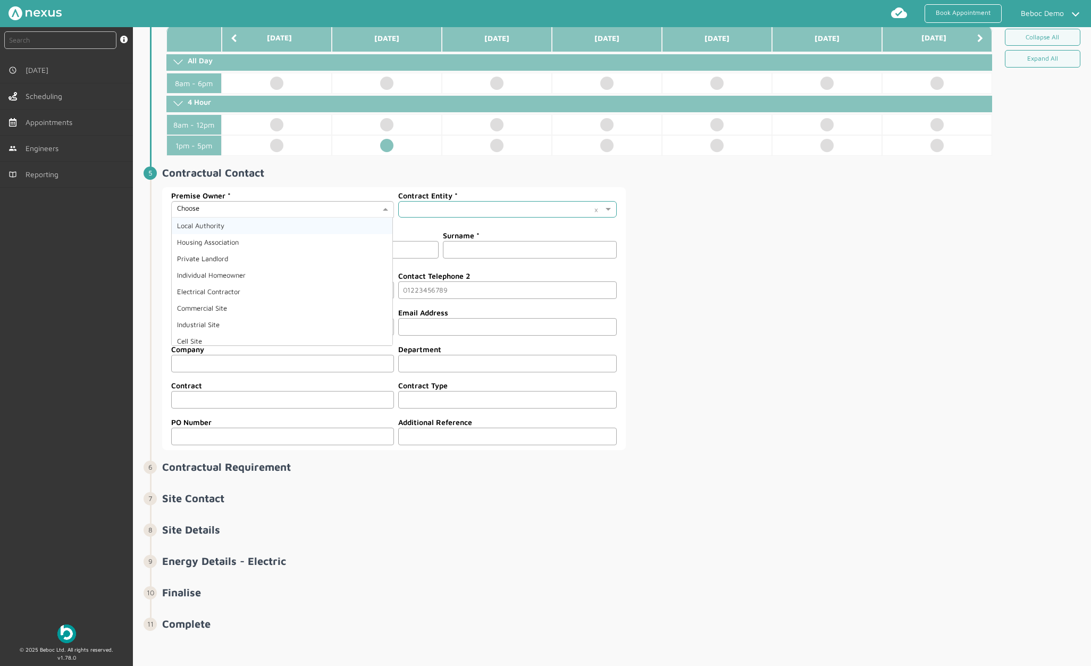
click at [303, 209] on input "text" at bounding box center [278, 210] width 203 height 8
click at [280, 223] on div "Local Authority" at bounding box center [282, 225] width 221 height 16
click at [501, 206] on input "text" at bounding box center [497, 208] width 186 height 8
click at [433, 260] on div "[PERSON_NAME]" at bounding box center [506, 258] width 216 height 16
click at [229, 252] on select "Choose Dr Mr Mrs Miss Ms [PERSON_NAME][DEMOGRAPHIC_DATA]" at bounding box center [215, 250] width 89 height 18
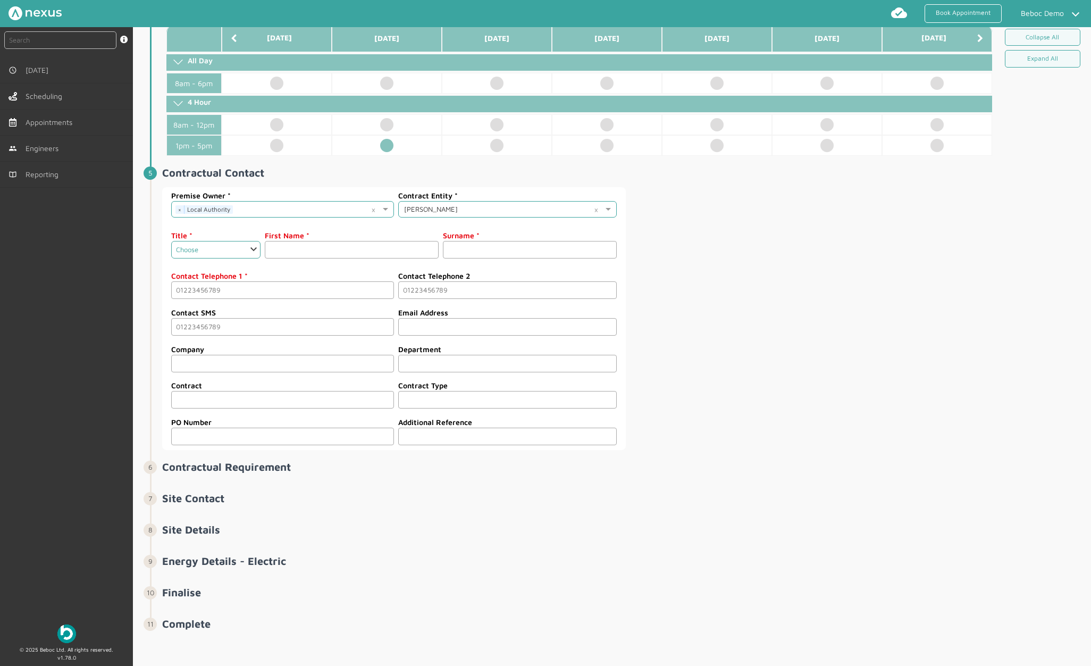
select select "Mr"
click at [171, 241] on select "Choose Dr Mr Mrs Miss Ms [PERSON_NAME][DEMOGRAPHIC_DATA]" at bounding box center [215, 250] width 89 height 18
click at [308, 251] on input "text" at bounding box center [352, 250] width 174 height 18
type input "[PERSON_NAME]"
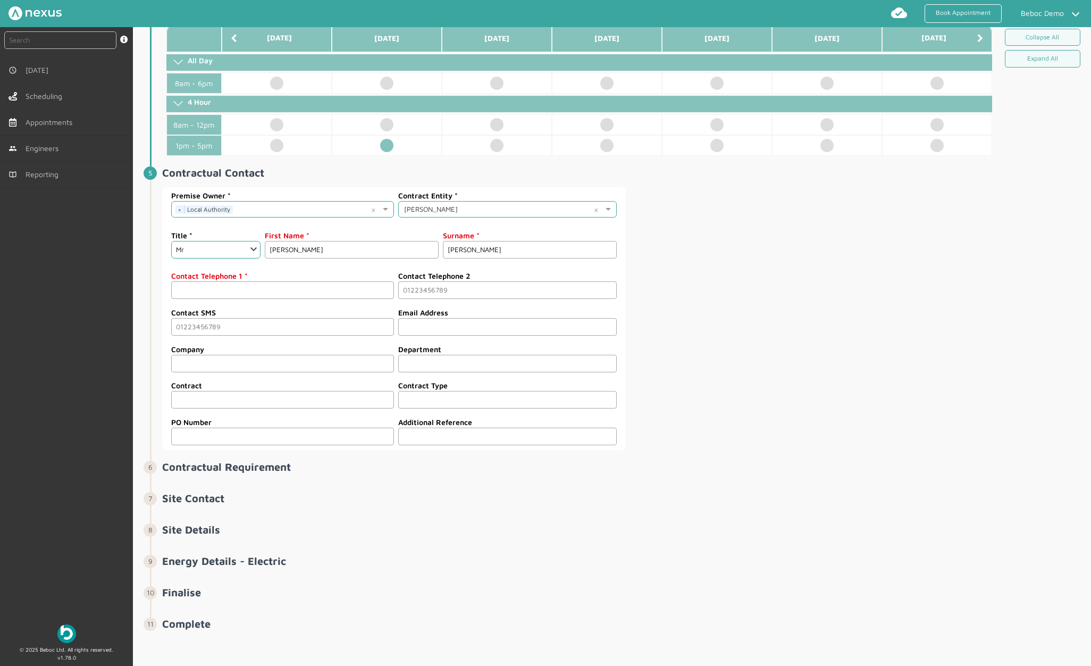
type input "07775265192"
type input "[PERSON_NAME][EMAIL_ADDRESS][PERSON_NAME][DOMAIN_NAME]"
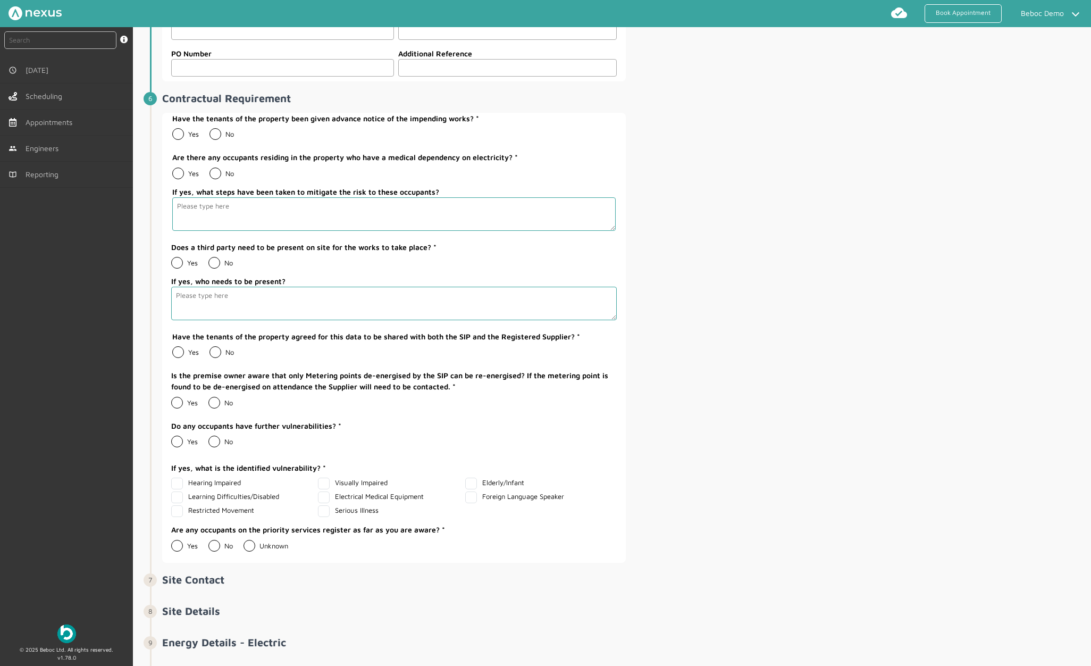
scroll to position [874, 0]
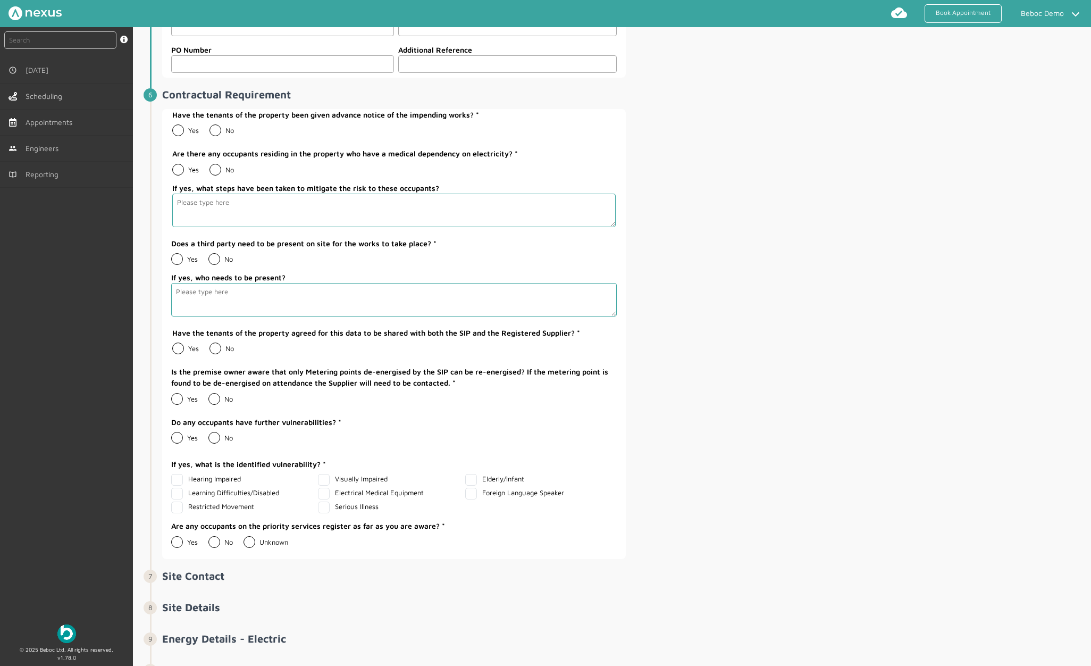
click at [182, 126] on label "Yes" at bounding box center [185, 130] width 27 height 9
click at [172, 126] on input "Yes" at bounding box center [172, 126] width 1 height 1
radio input "true"
click at [221, 171] on label "No" at bounding box center [221, 169] width 24 height 9
click at [209, 166] on input "No" at bounding box center [209, 165] width 1 height 1
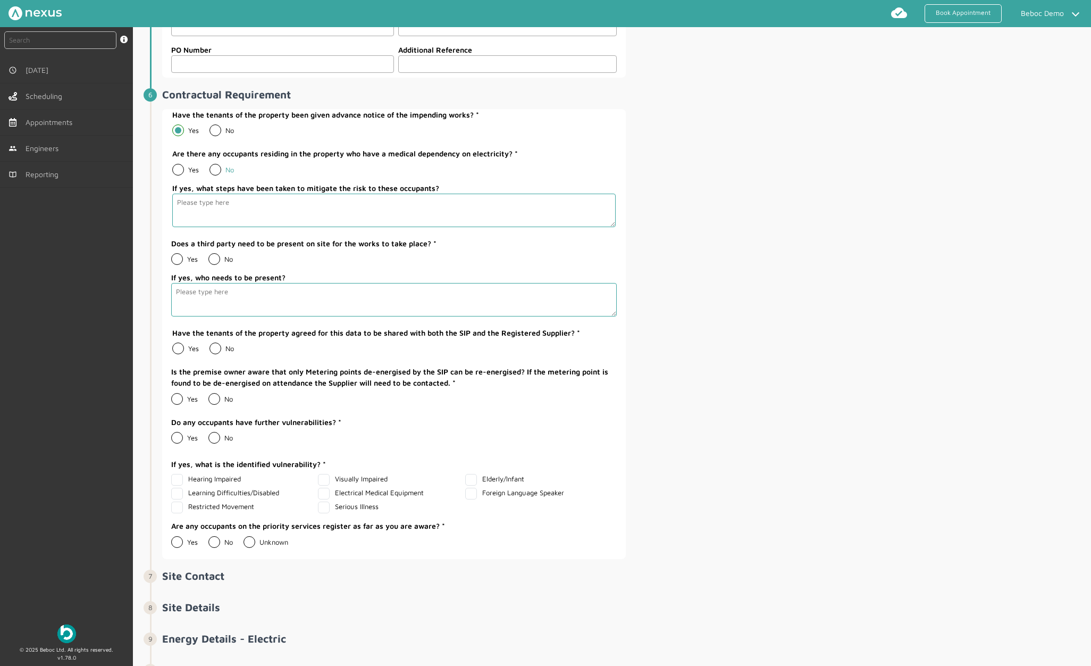
radio input "true"
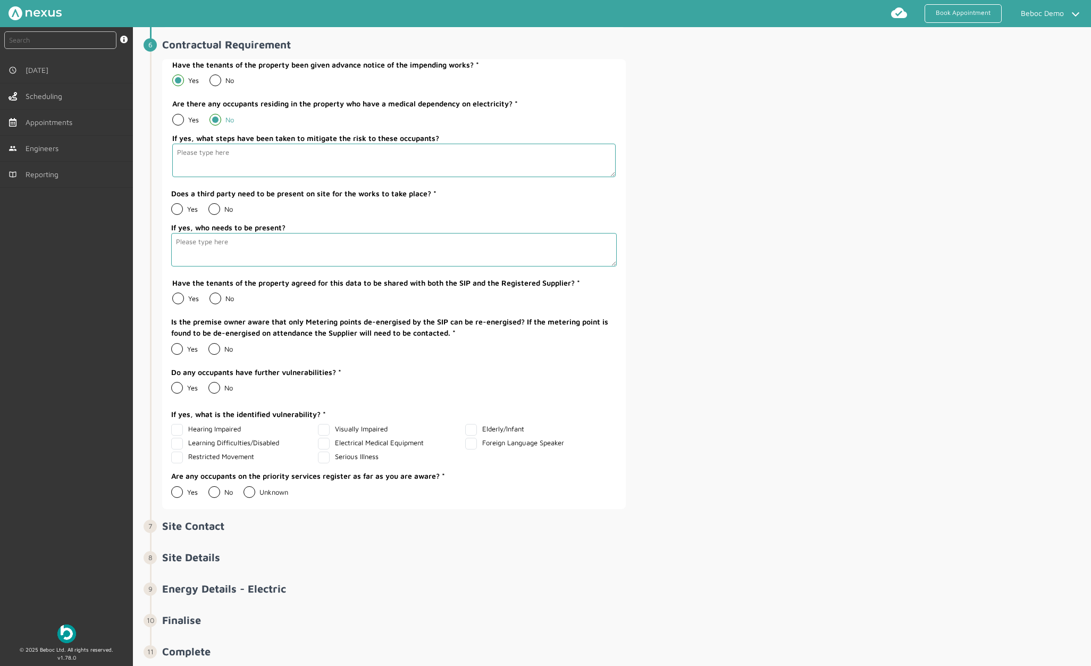
scroll to position [927, 0]
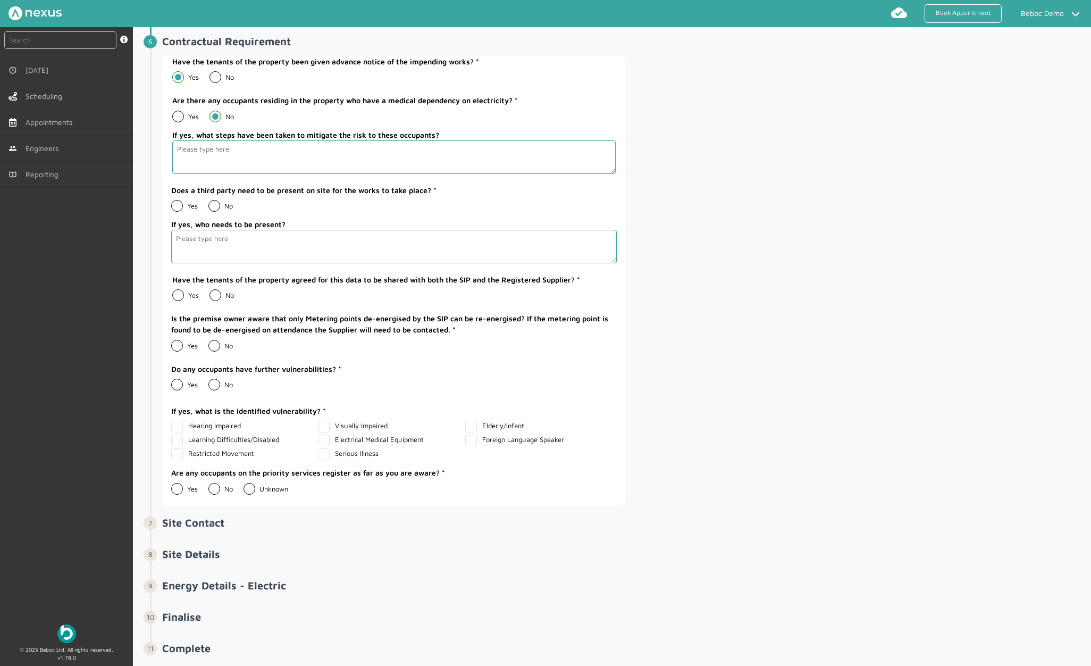
click at [216, 207] on label "No" at bounding box center [220, 205] width 24 height 9
click at [208, 202] on input "No" at bounding box center [208, 201] width 1 height 1
radio input "true"
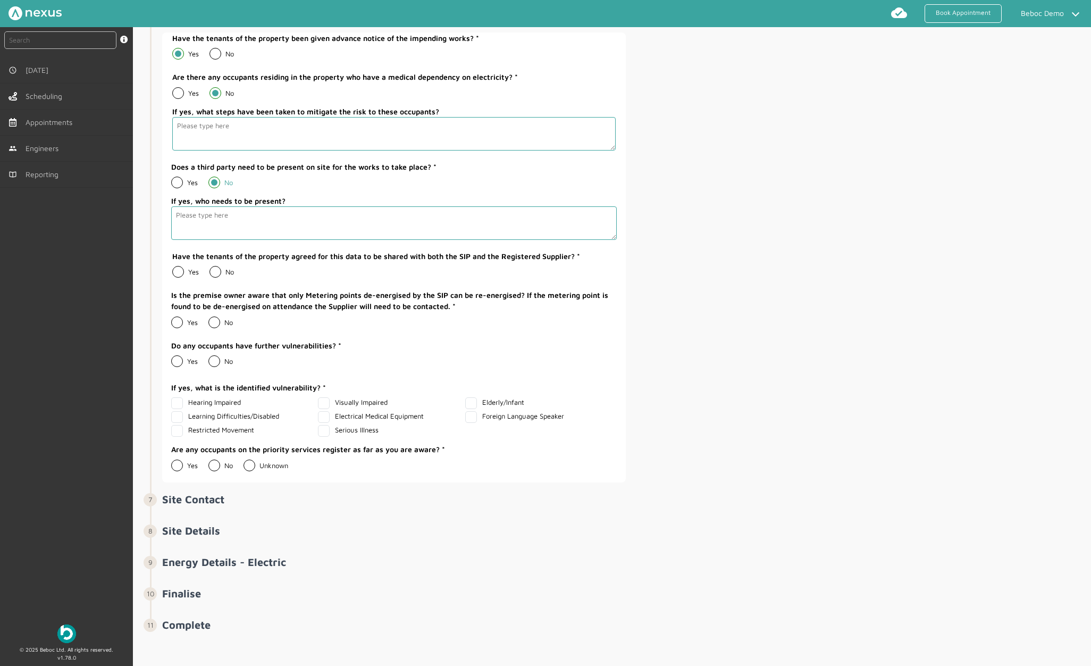
scroll to position [952, 0]
click at [220, 266] on label "No" at bounding box center [221, 270] width 24 height 9
click at [209, 266] on input "No" at bounding box center [209, 266] width 1 height 1
radio input "true"
click at [182, 322] on label "Yes" at bounding box center [184, 321] width 27 height 9
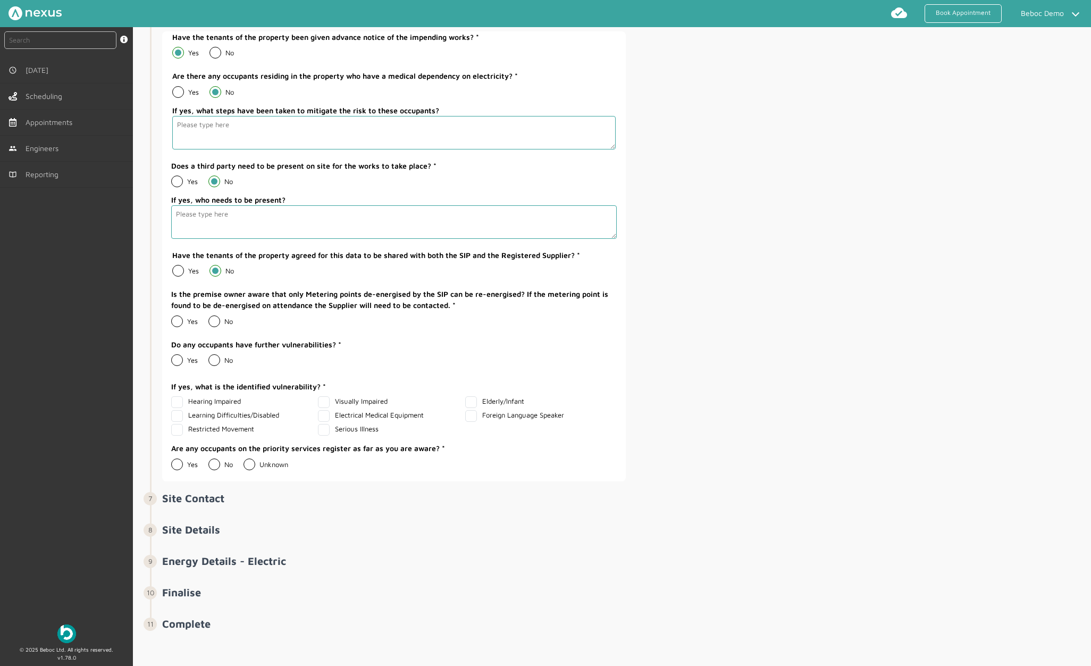
click at [171, 317] on input "Yes" at bounding box center [171, 317] width 1 height 1
radio input "true"
click at [216, 358] on label "No" at bounding box center [220, 360] width 24 height 9
click at [208, 356] on input "No" at bounding box center [208, 356] width 1 height 1
radio input "true"
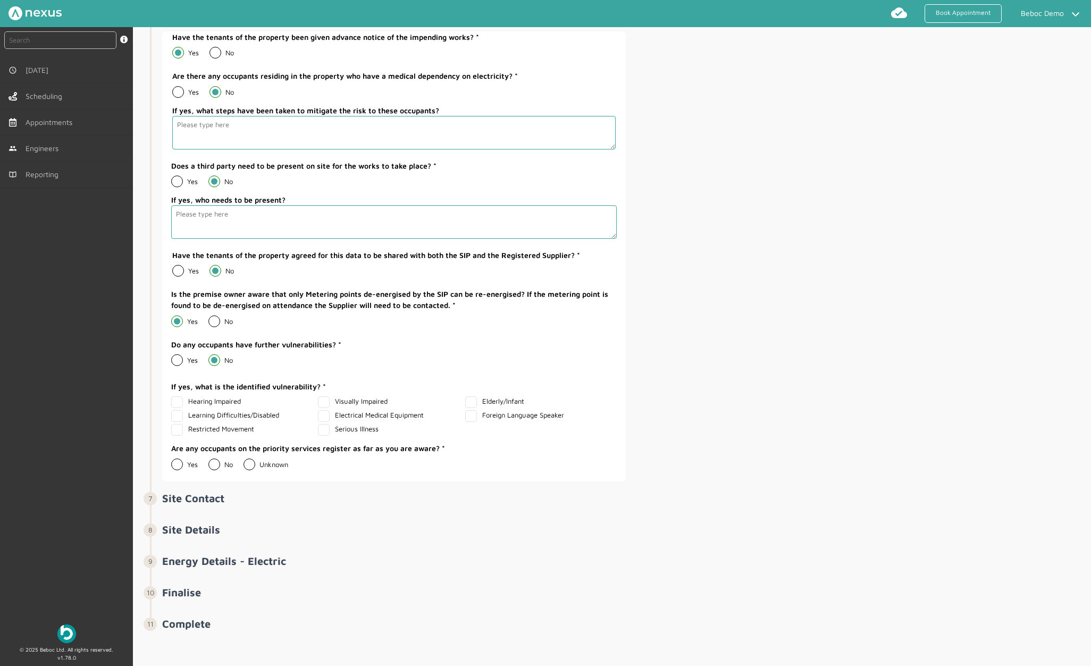
click at [222, 463] on label "No" at bounding box center [220, 464] width 24 height 9
click at [208, 460] on input "No" at bounding box center [208, 460] width 1 height 1
radio input "true"
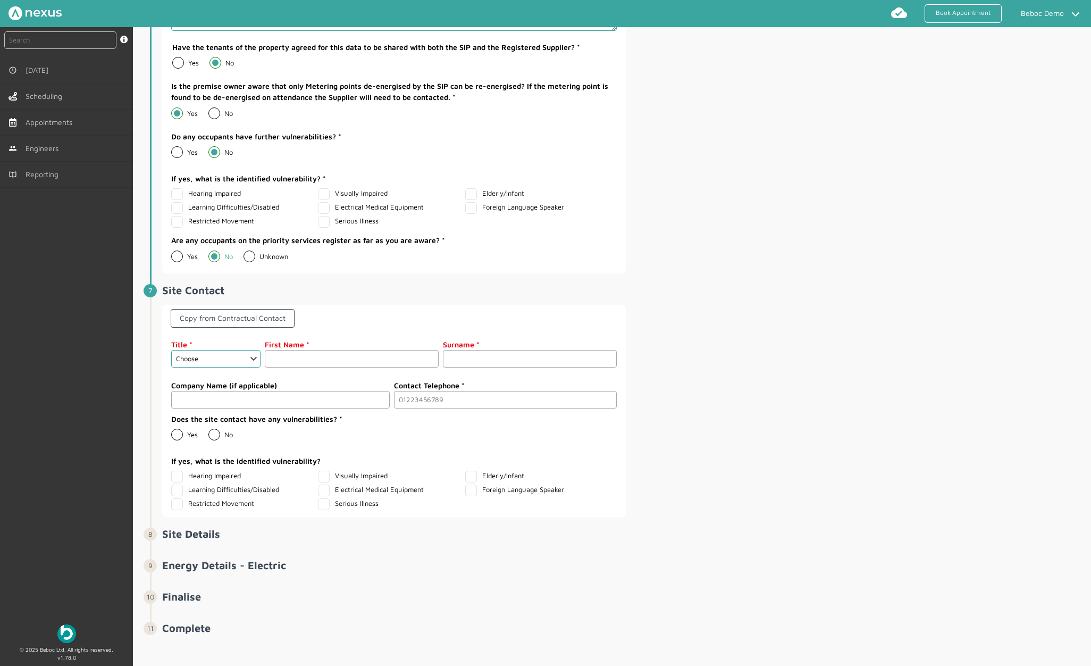
scroll to position [1164, 0]
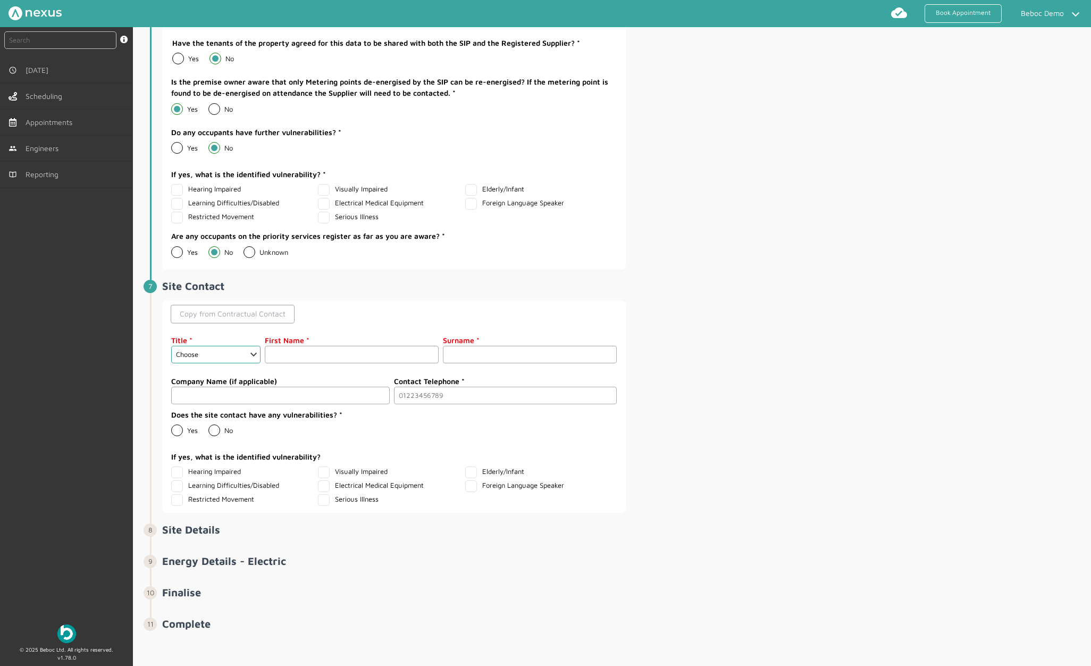
click at [225, 317] on link "Copy from Contractual Contact" at bounding box center [233, 314] width 124 height 18
select select "Mr"
type input "[PERSON_NAME]"
type input "07775265192"
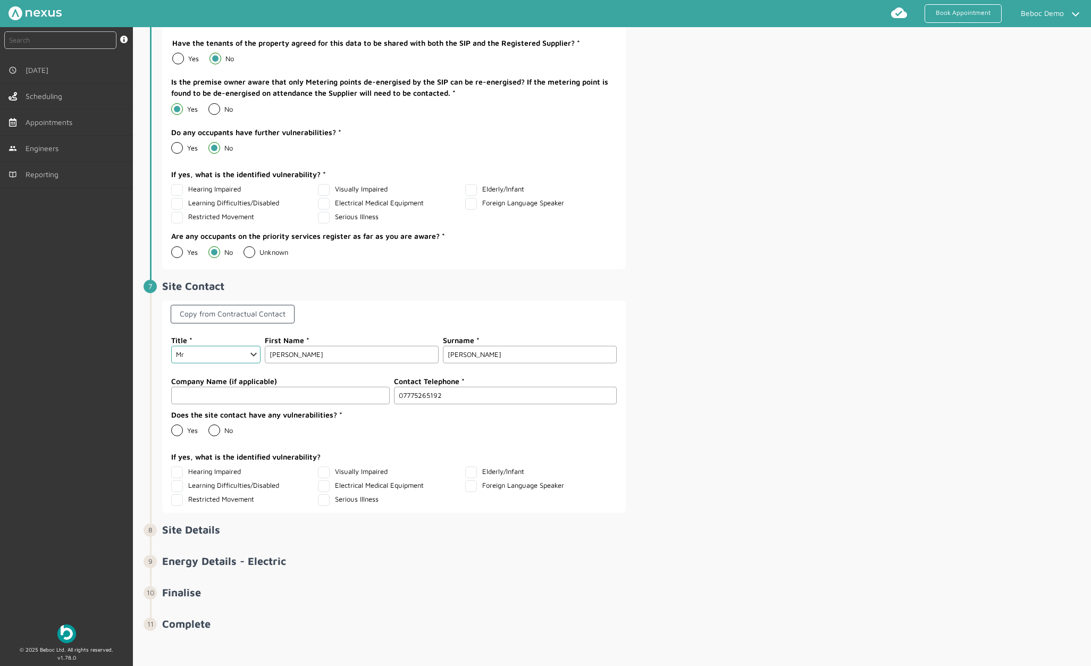
click at [214, 427] on label "No" at bounding box center [220, 430] width 24 height 9
click at [208, 426] on input "No" at bounding box center [208, 426] width 1 height 1
radio input "true"
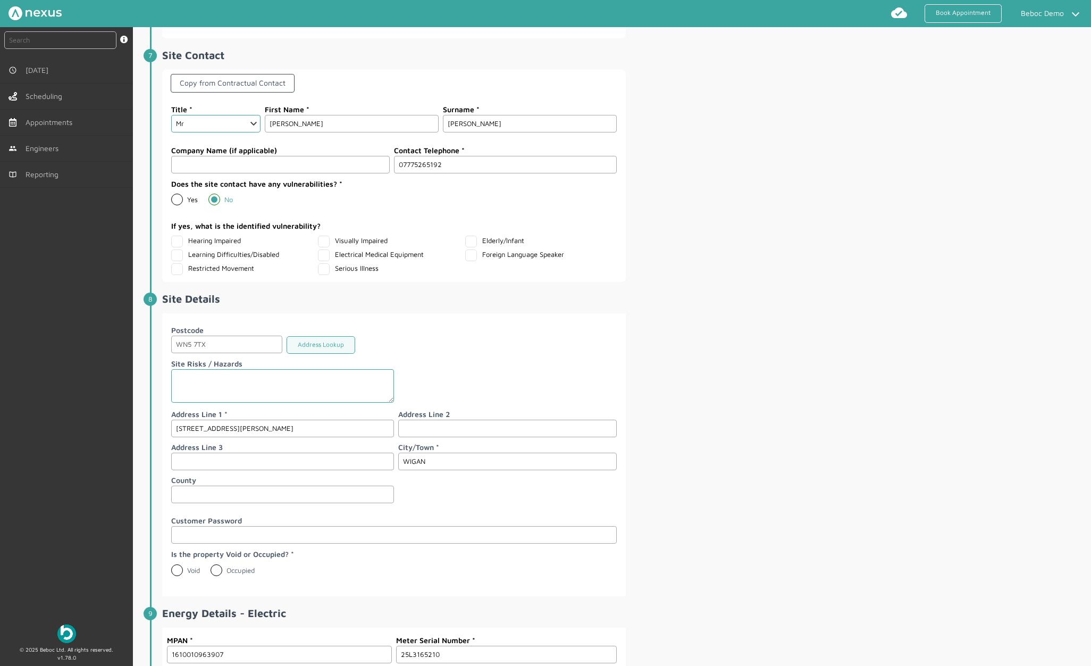
scroll to position [1430, 0]
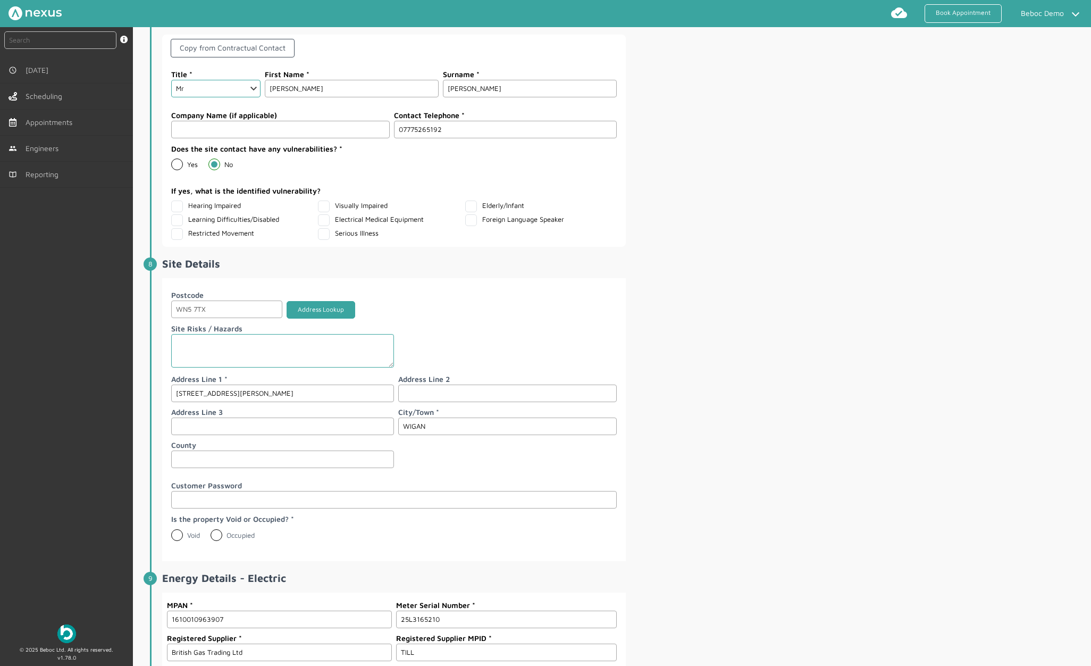
click at [308, 310] on button "Address Lookup" at bounding box center [321, 310] width 69 height 18
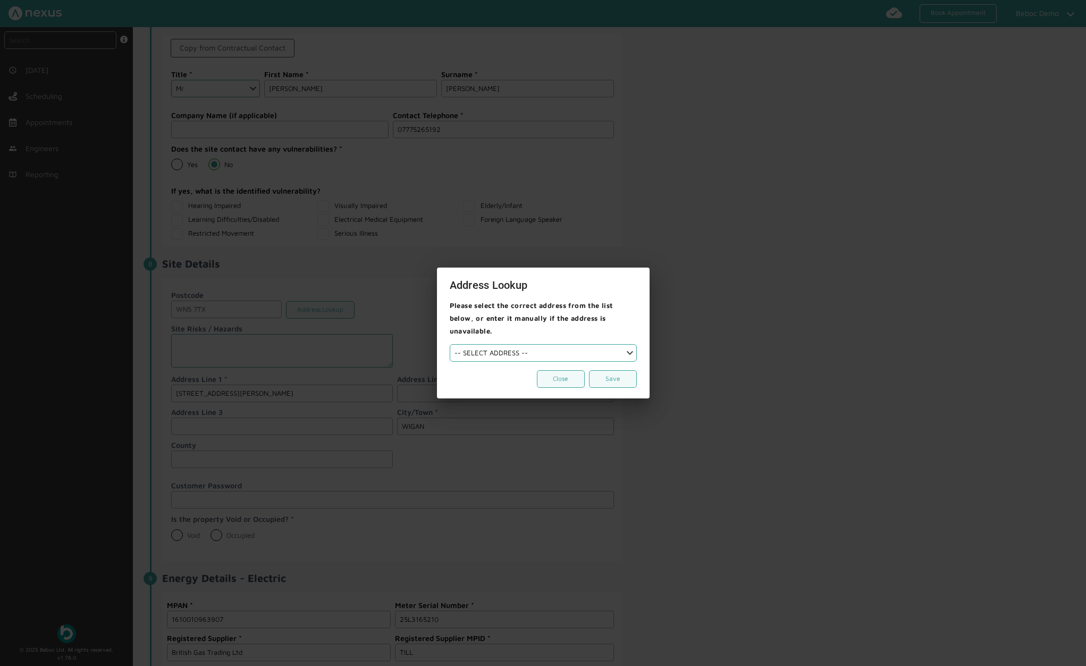
click at [584, 347] on select "-- SELECT ADDRESS -- 1 [PERSON_NAME][GEOGRAPHIC_DATA][PERSON_NAME] [GEOGRAPHIC_…" at bounding box center [543, 353] width 187 height 18
select select "9"
click at [450, 344] on select "-- SELECT ADDRESS -- 1 [PERSON_NAME][GEOGRAPHIC_DATA][PERSON_NAME] [GEOGRAPHIC_…" at bounding box center [543, 353] width 187 height 18
click at [620, 374] on button "Save" at bounding box center [613, 379] width 48 height 18
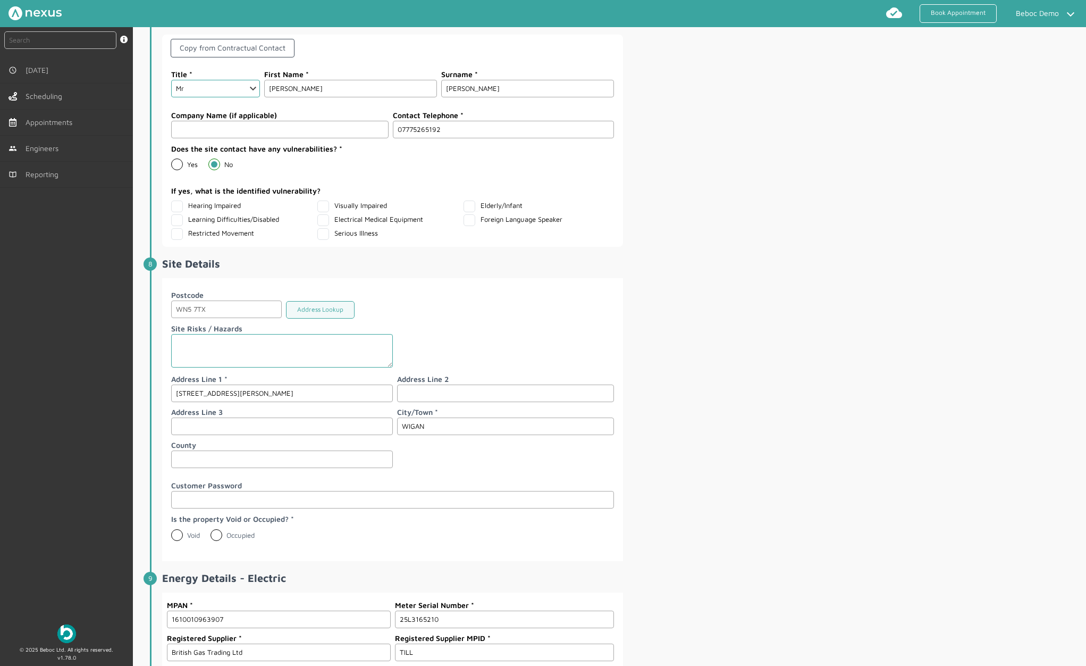
type input "[STREET_ADDRESS][PERSON_NAME]"
type input "Billinge"
type input "[GEOGRAPHIC_DATA]"
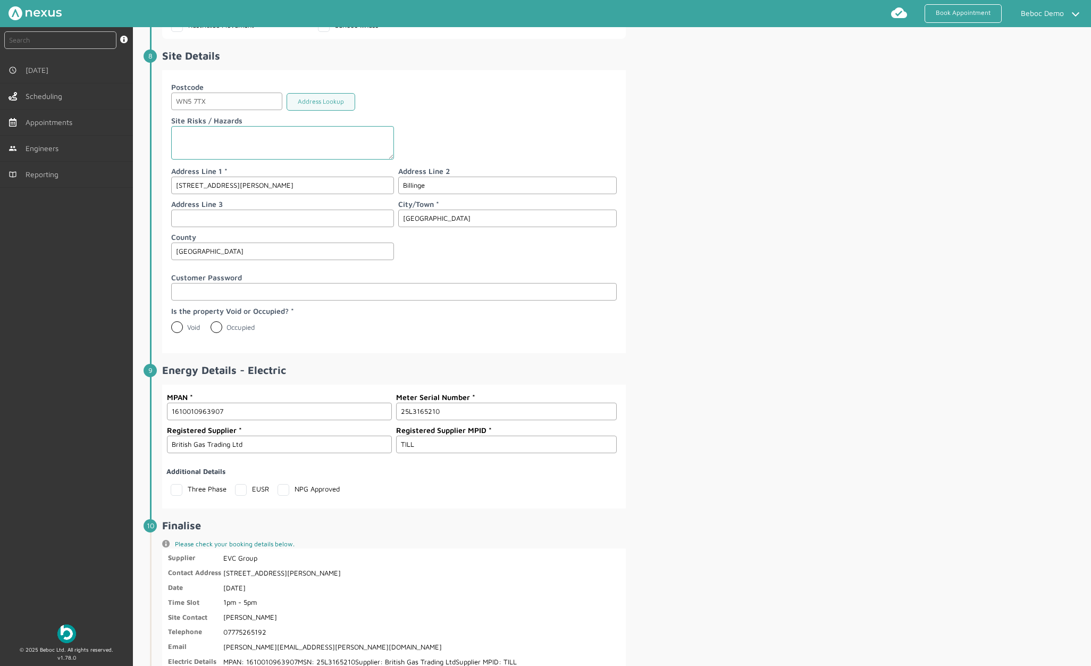
scroll to position [1642, 0]
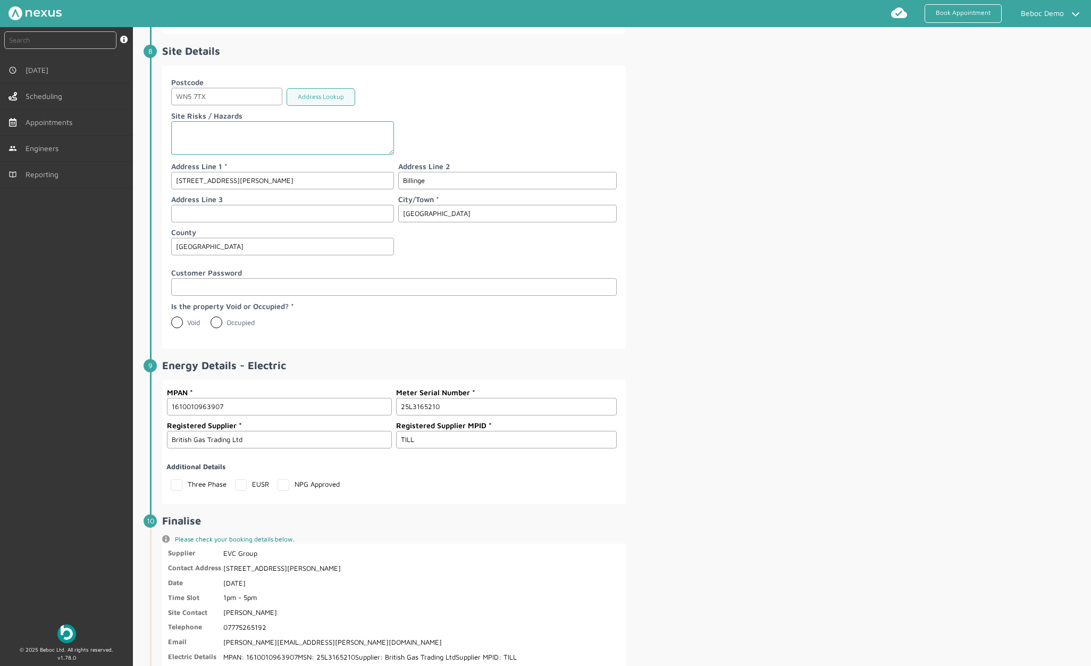
click at [196, 287] on input "text" at bounding box center [394, 287] width 446 height 18
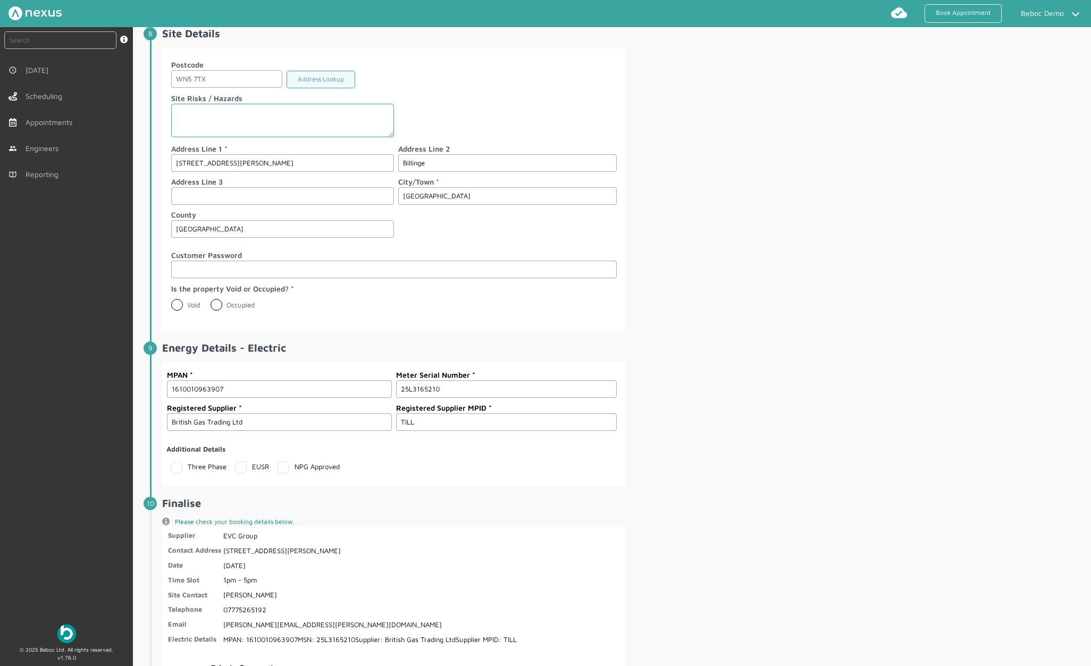
scroll to position [1695, 0]
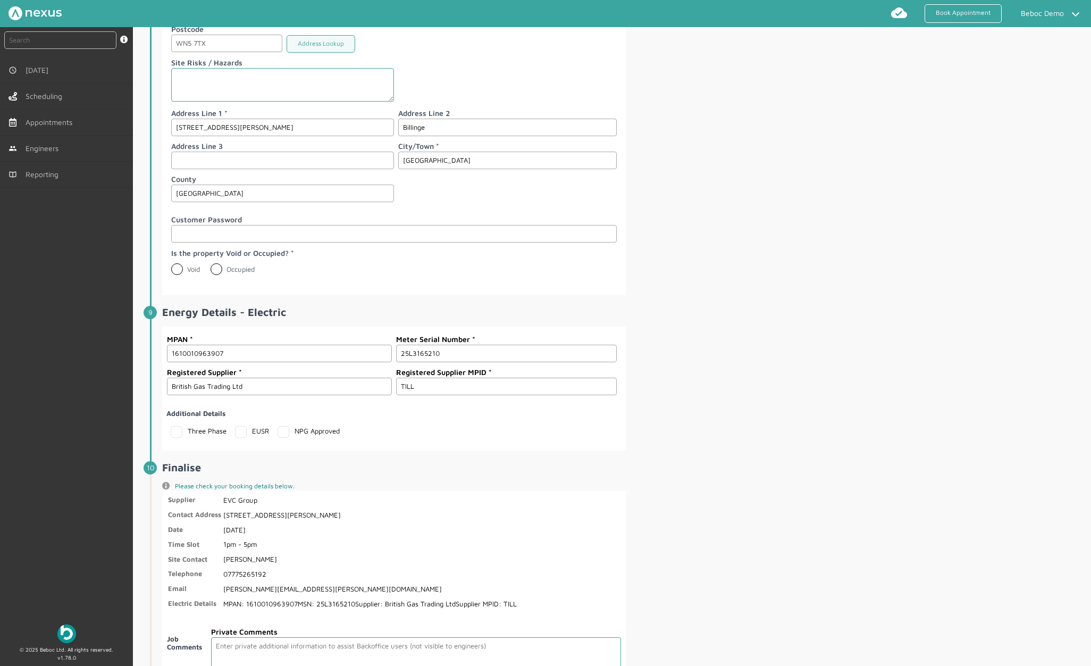
click at [229, 268] on label "Occupied" at bounding box center [233, 269] width 44 height 9
click at [211, 265] on input "Occupied" at bounding box center [210, 265] width 1 height 1
radio input "true"
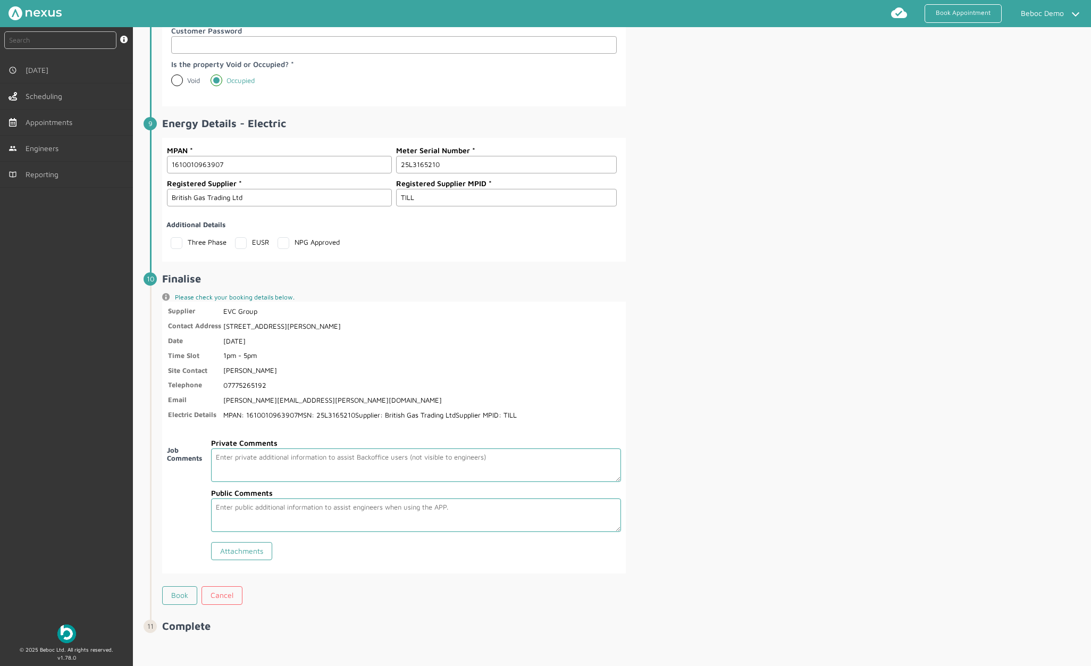
scroll to position [1886, 0]
click at [262, 459] on textarea at bounding box center [415, 462] width 409 height 33
click at [265, 514] on textarea at bounding box center [415, 512] width 409 height 33
click at [265, 515] on textarea at bounding box center [415, 512] width 409 height 33
click at [242, 505] on textarea at bounding box center [415, 512] width 409 height 33
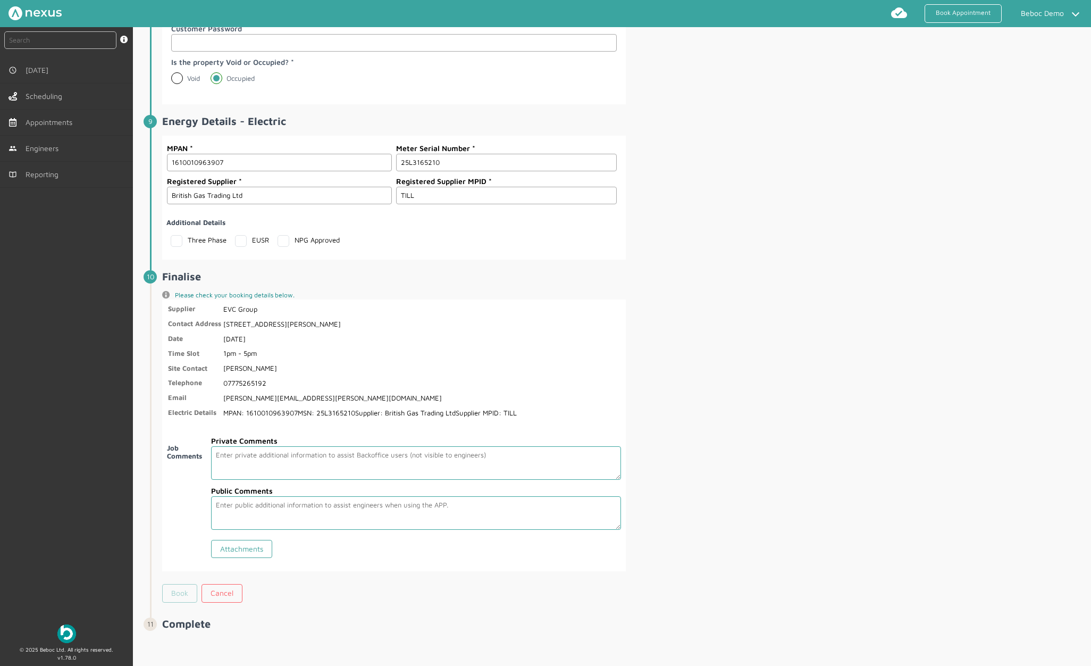
click at [181, 596] on link "Book" at bounding box center [179, 593] width 35 height 18
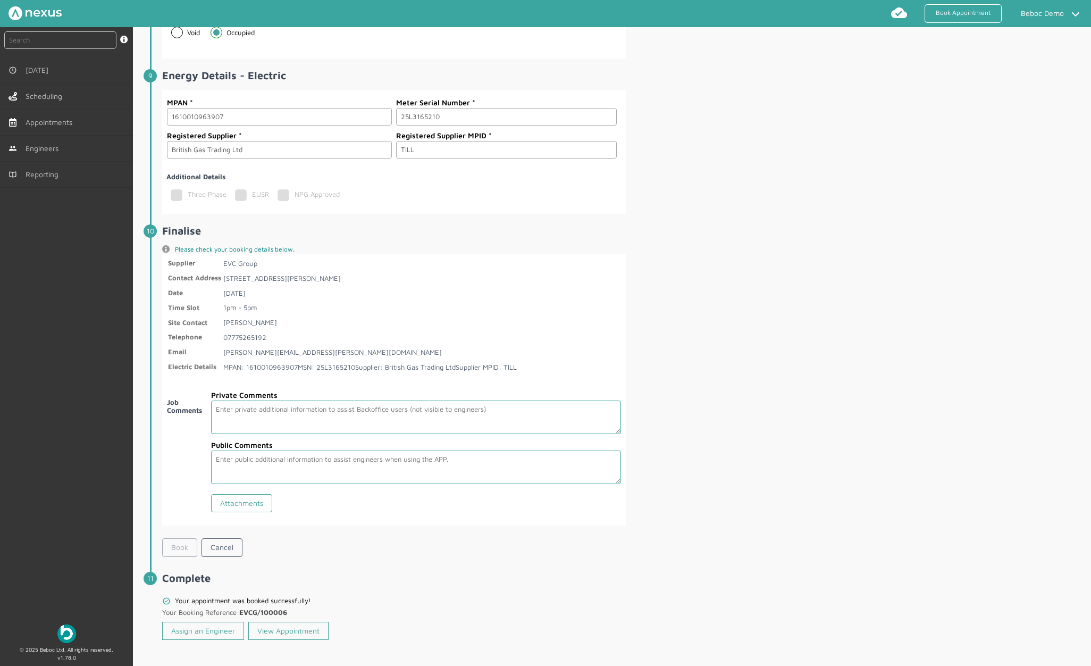
scroll to position [1937, 0]
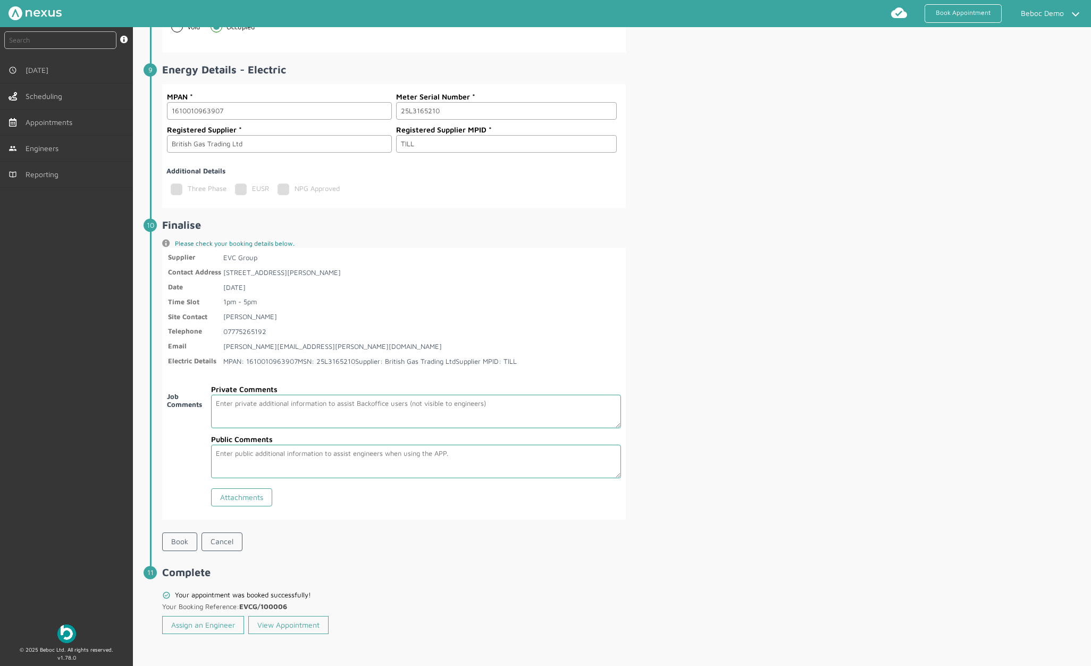
drag, startPoint x: 296, startPoint y: 605, endPoint x: 243, endPoint y: 603, distance: 53.2
click at [243, 603] on p "Your Booking Reference: EVCG/100006" at bounding box center [265, 605] width 207 height 13
copy b "EVCG/100006"
click at [330, 589] on div "Your appointment was booked successfully!" at bounding box center [394, 592] width 464 height 13
click at [203, 628] on link "Assign an Engineer" at bounding box center [203, 625] width 82 height 18
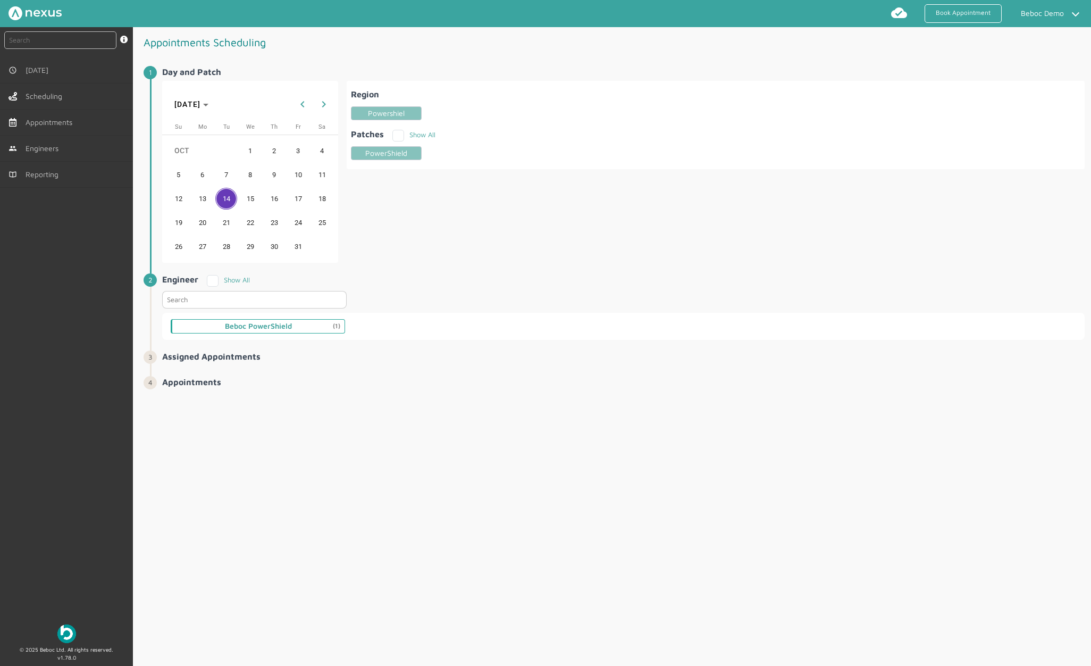
click at [290, 327] on div "Beboc PowerShield (1)" at bounding box center [258, 326] width 67 height 9
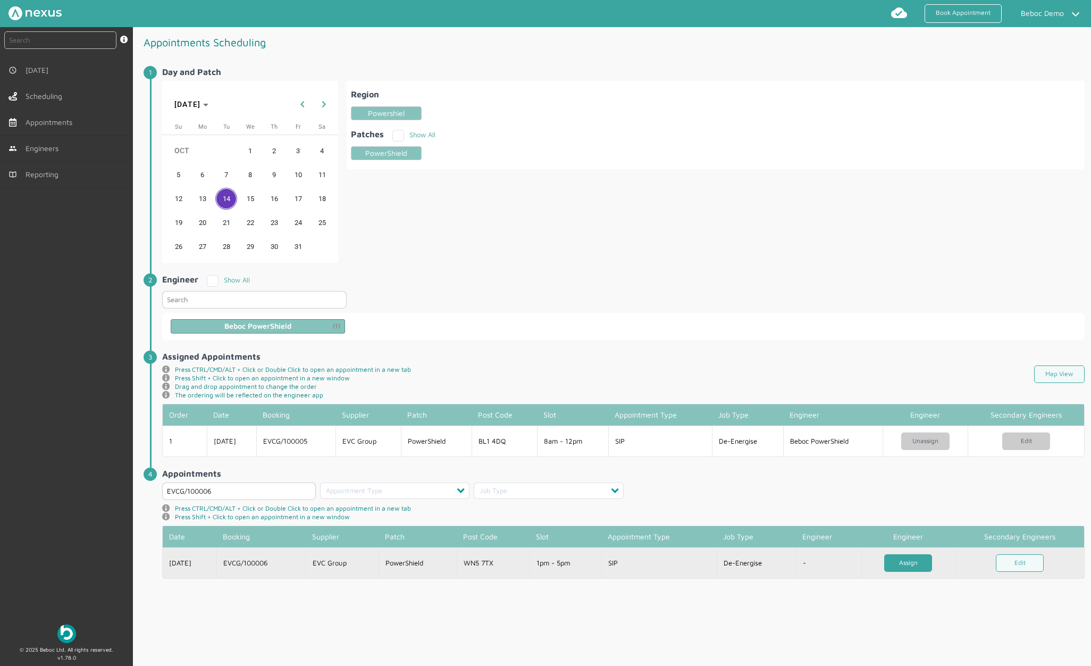
click at [913, 562] on link "Assign" at bounding box center [908, 563] width 48 height 18
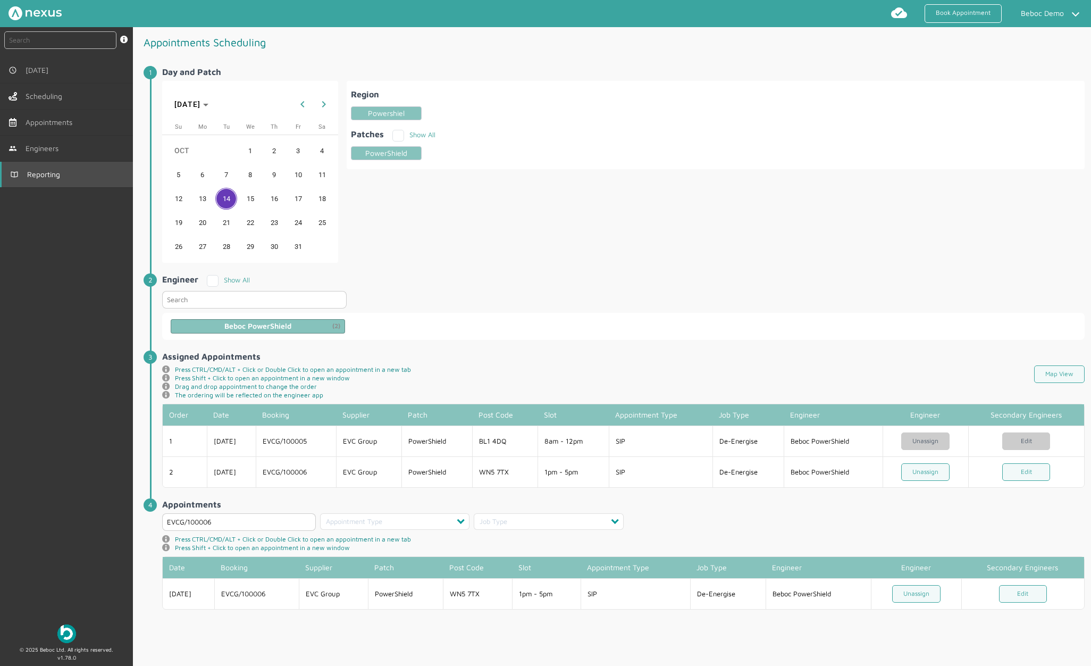
click at [74, 176] on link "Reporting" at bounding box center [66, 175] width 133 height 26
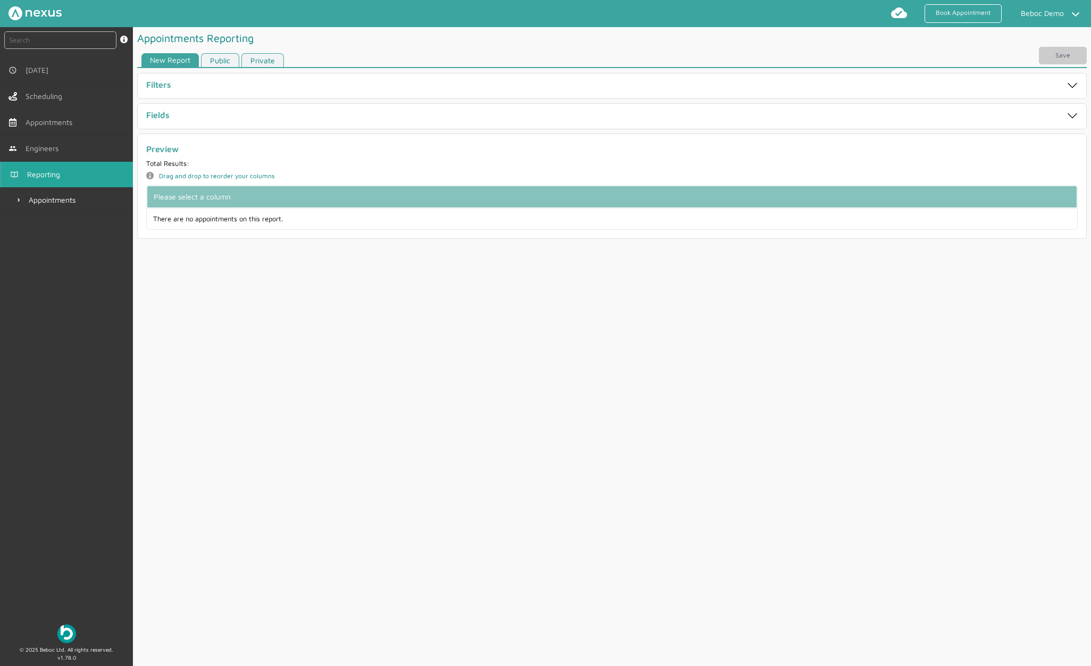
click at [375, 86] on div "Filters" at bounding box center [565, 86] width 838 height 12
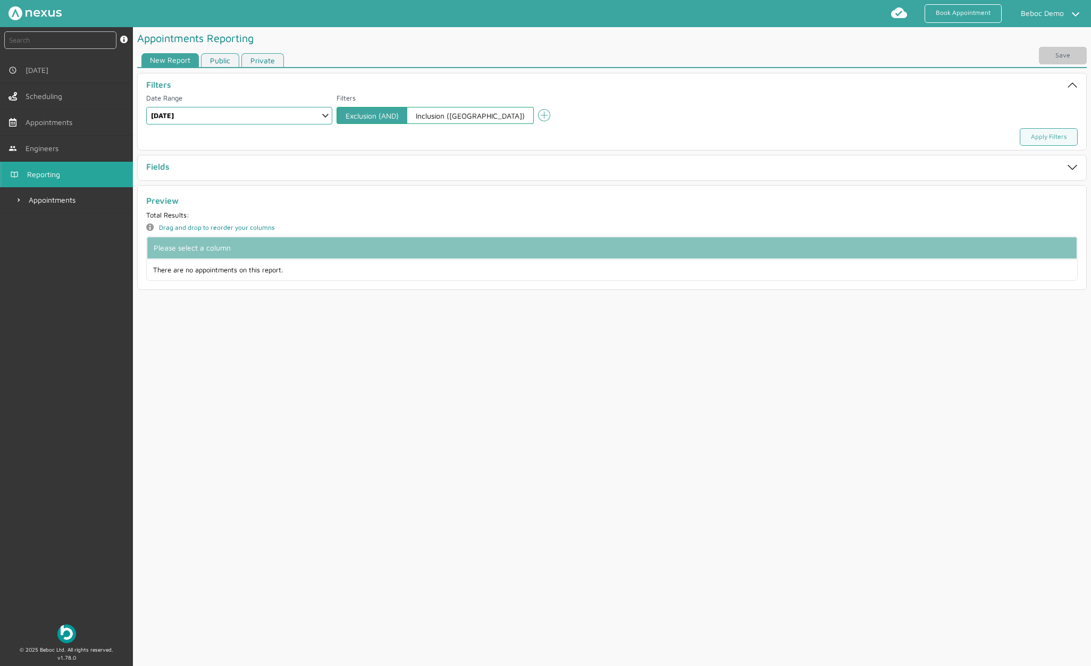
click at [402, 174] on div "Fields" at bounding box center [612, 167] width 940 height 16
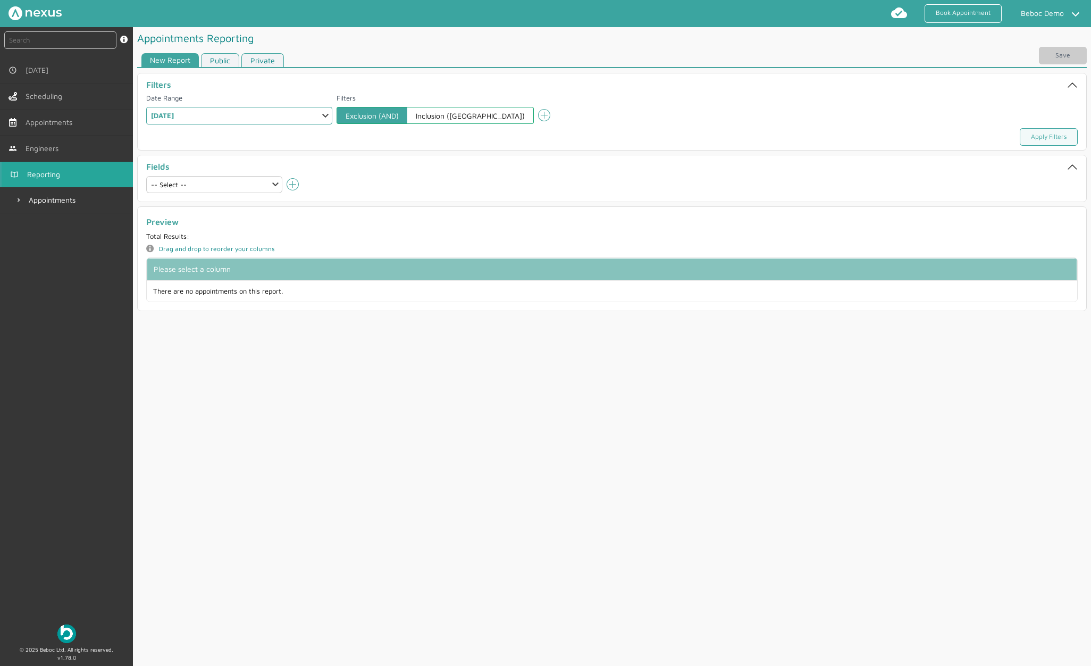
click at [263, 117] on select "Select a Range Custom Range Relative Days Specific Relative Day [DATE] [DATE] C…" at bounding box center [239, 116] width 186 height 18
select select "6: WEEKLY"
click at [146, 107] on select "Select a Range Custom Range Relative Days Specific Relative Day [DATE] [DATE] C…" at bounding box center [239, 116] width 186 height 18
click at [913, 136] on link "Apply Filters" at bounding box center [1049, 137] width 58 height 18
click at [248, 184] on select "-- Select -- Aborted At Account Number Account Type Address City Address County…" at bounding box center [214, 184] width 136 height 17
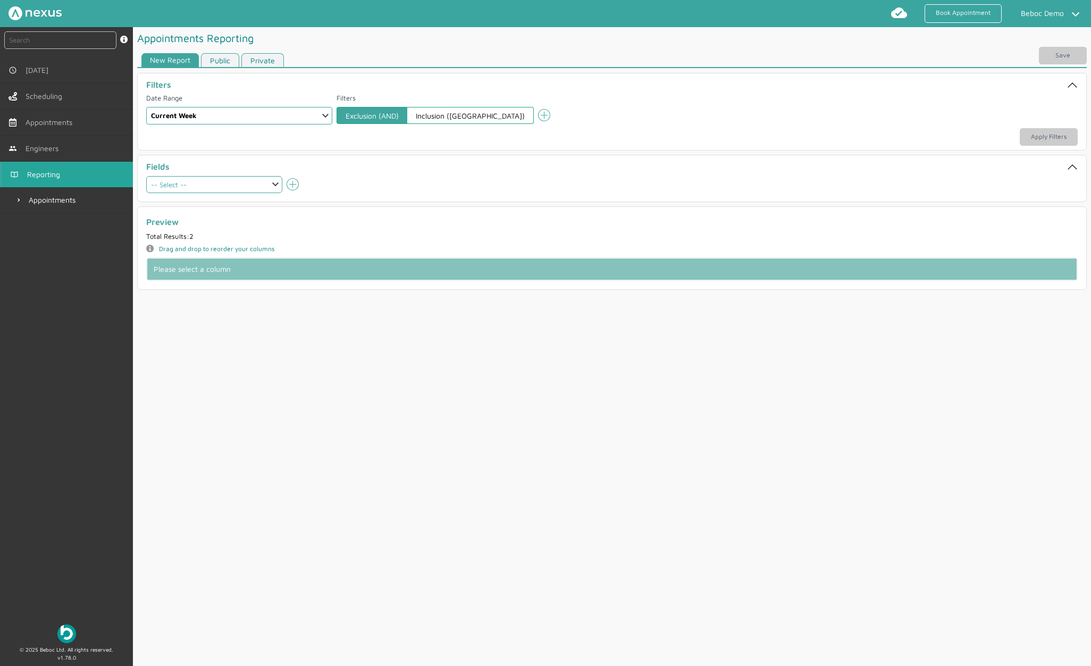
select select "accountNumber"
click at [146, 176] on select "-- Select -- Aborted At Account Number Account Type Address City Address County…" at bounding box center [214, 184] width 136 height 17
click at [293, 183] on icon at bounding box center [293, 184] width 12 height 12
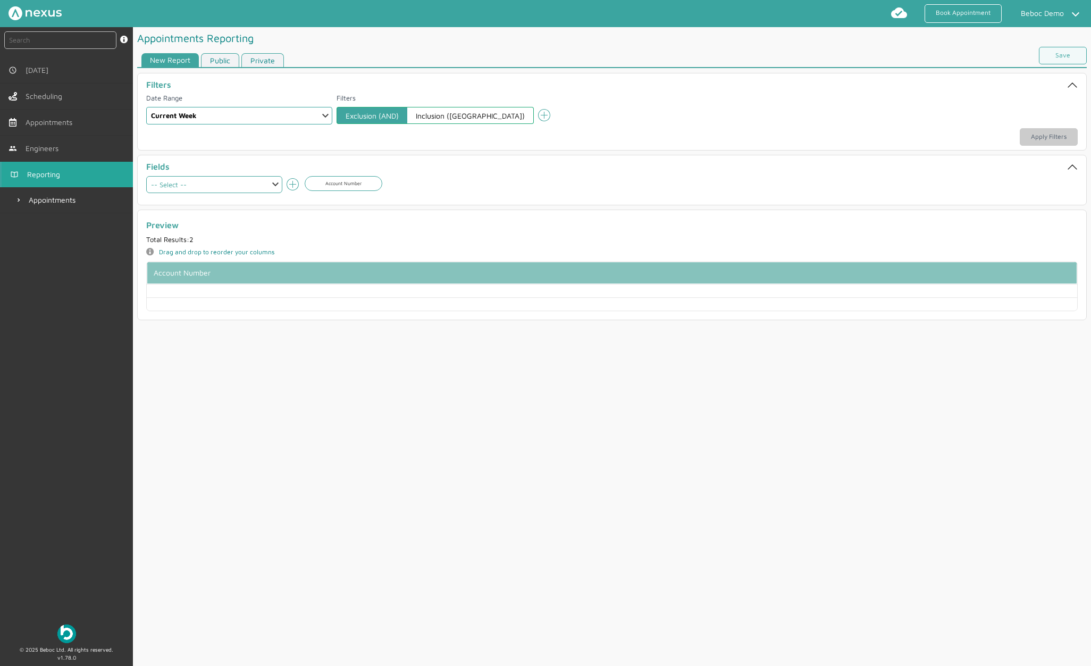
click at [267, 184] on select "-- Select -- Aborted At Account Number Account Type Address City Address County…" at bounding box center [214, 184] width 136 height 17
click at [146, 176] on select "-- Select -- Aborted At Account Number Account Type Address City Address County…" at bounding box center [214, 184] width 136 height 17
click at [262, 183] on select "-- Select -- Aborted At Account Number Account Type Address City Address County…" at bounding box center [214, 184] width 136 height 17
select select "bookedBy"
click at [146, 176] on select "-- Select -- Aborted At Account Number Account Type Address City Address County…" at bounding box center [214, 184] width 136 height 17
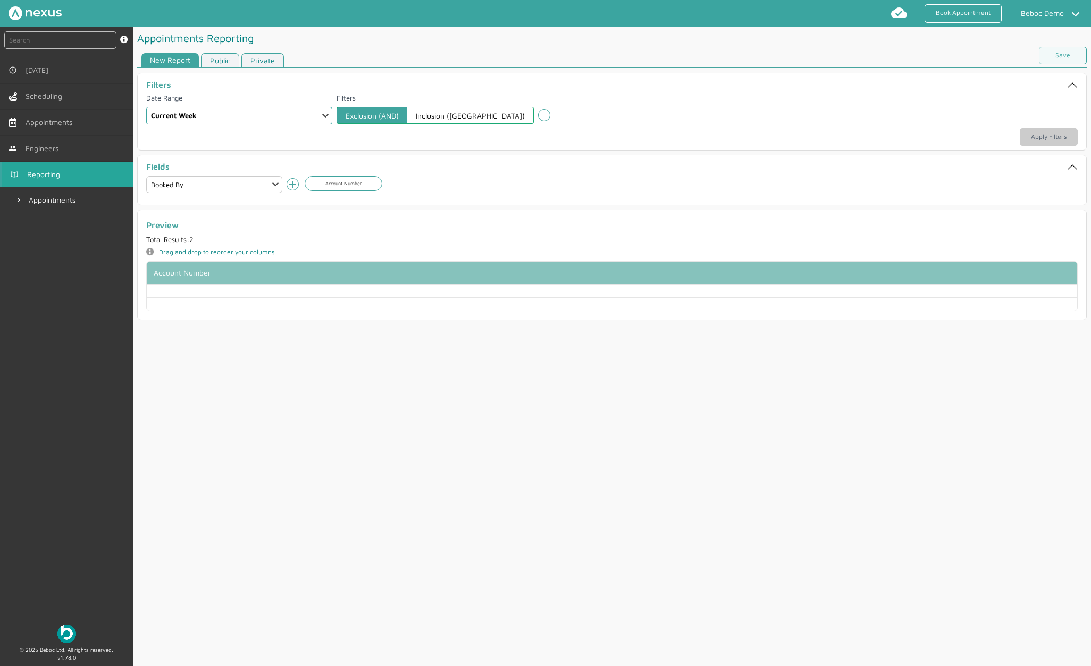
click at [292, 184] on icon at bounding box center [293, 184] width 12 height 12
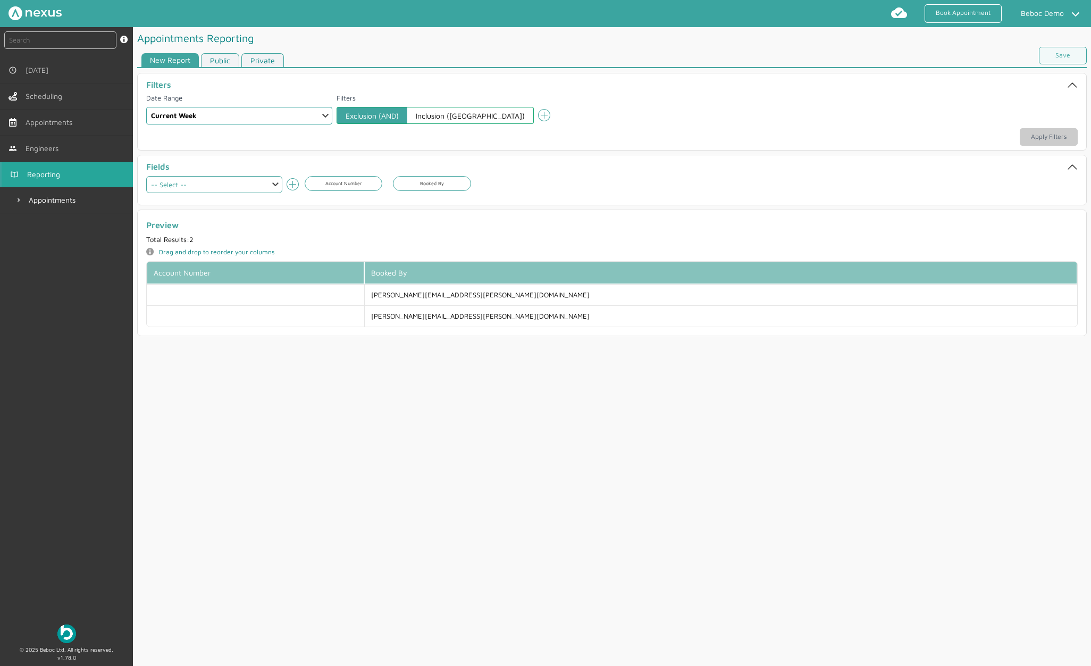
click at [247, 186] on select "-- Select -- Aborted At Account Number Account Type Address City Address County…" at bounding box center [214, 184] width 136 height 17
select select "appointmentDate"
click at [146, 176] on select "-- Select -- Aborted At Account Number Account Type Address City Address County…" at bounding box center [214, 184] width 136 height 17
click at [289, 185] on icon "add icon" at bounding box center [293, 184] width 13 height 13
select select
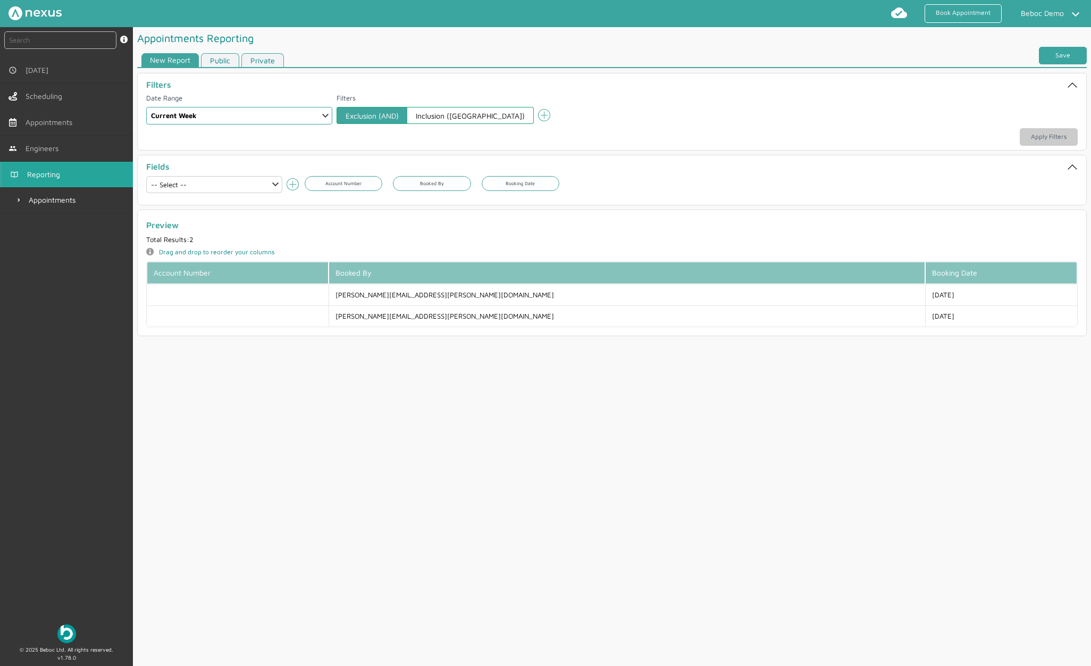
click at [913, 54] on link "Save" at bounding box center [1063, 56] width 48 height 18
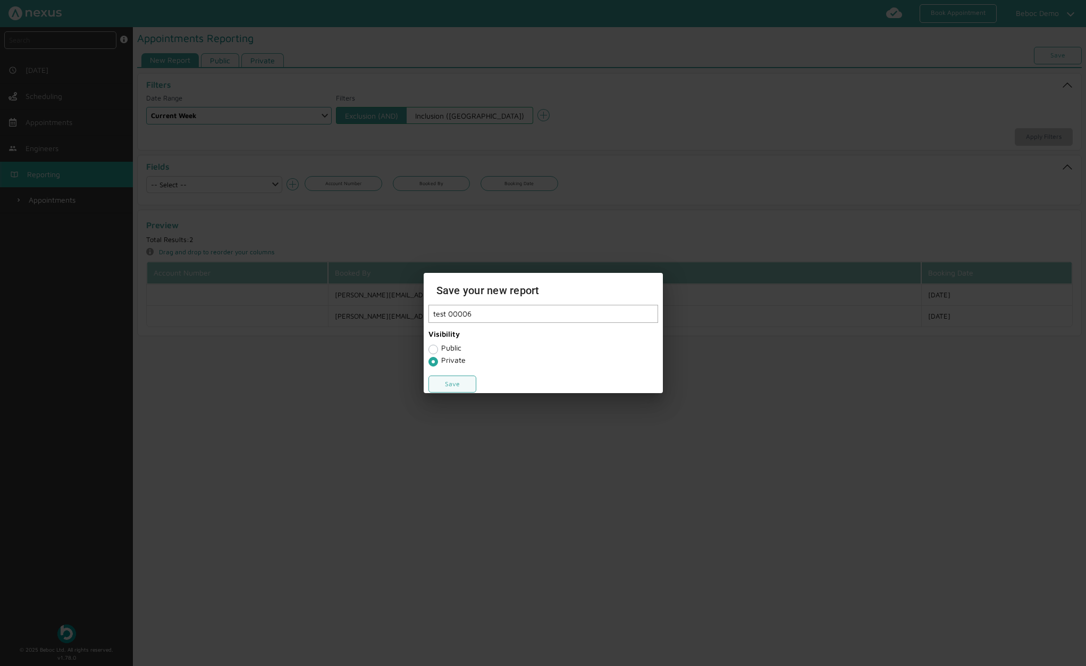
click at [456, 312] on input "test 00006" at bounding box center [543, 314] width 230 height 18
type input "test 000006"
click at [456, 380] on link "Save" at bounding box center [452, 384] width 48 height 18
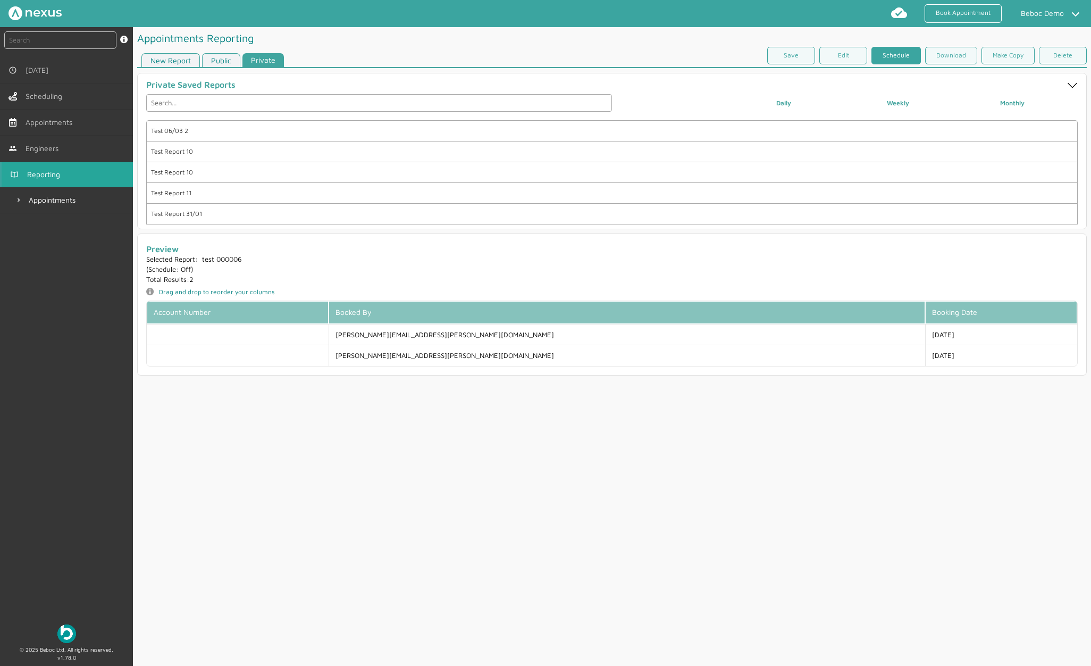
click at [903, 53] on link "Schedule" at bounding box center [895, 56] width 49 height 18
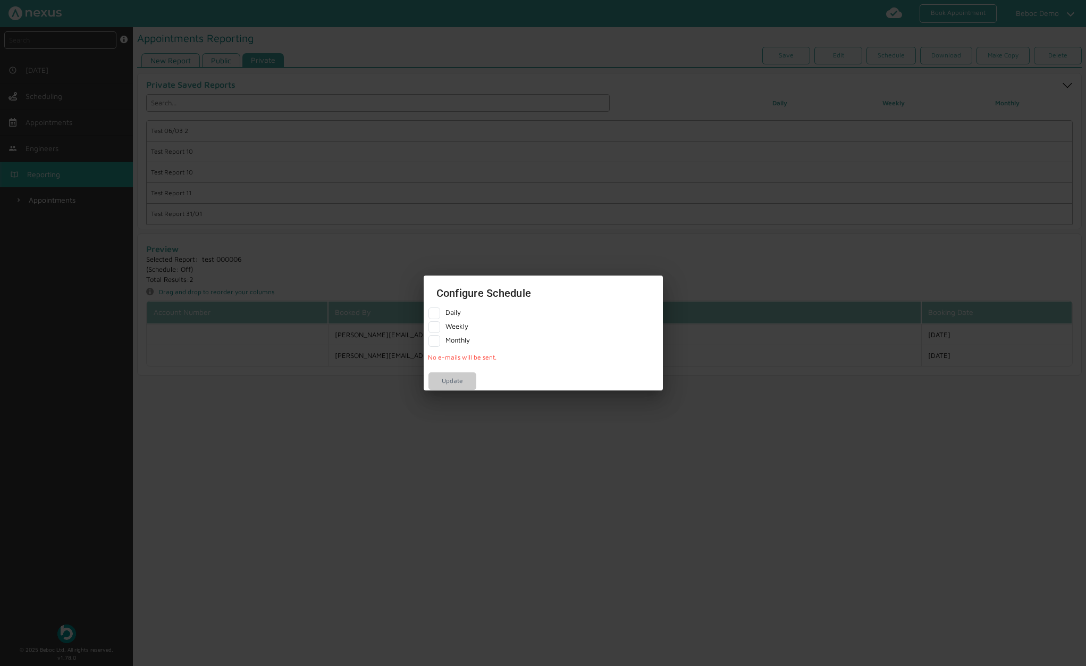
click at [729, 285] on div at bounding box center [543, 333] width 1086 height 666
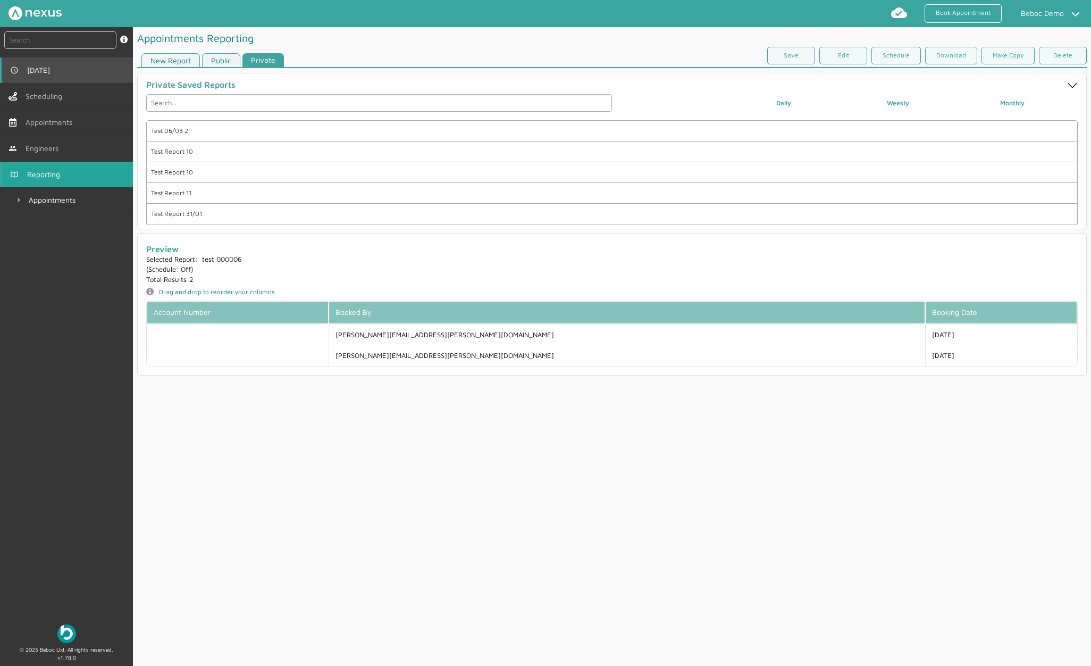
click at [52, 72] on link "[DATE]" at bounding box center [66, 70] width 133 height 26
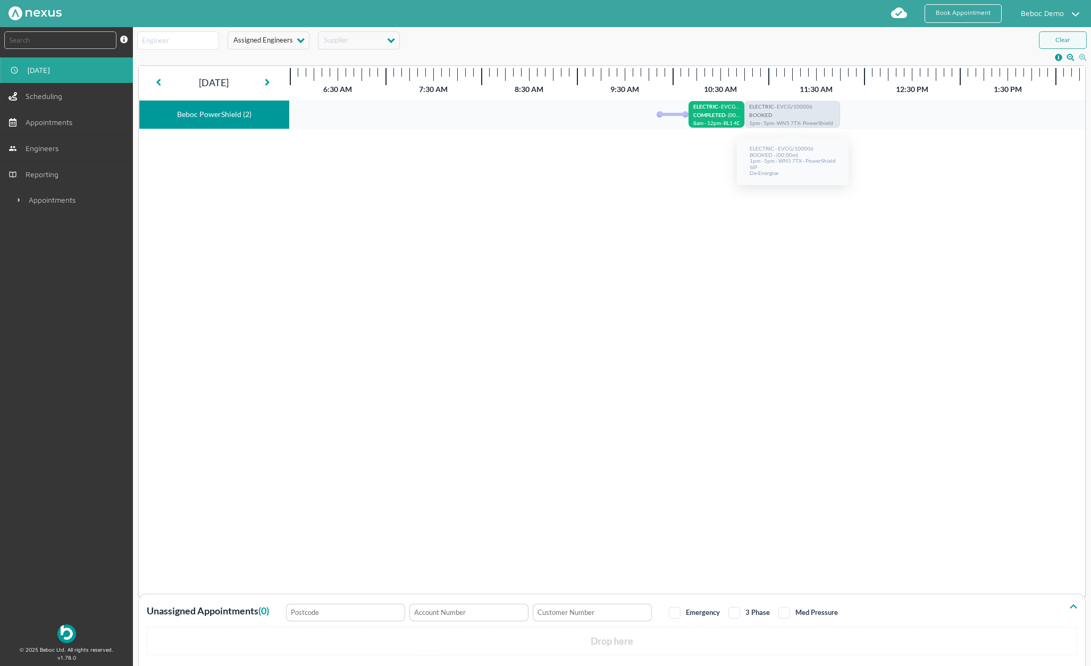
click at [811, 115] on p "BOOKED" at bounding box center [792, 116] width 86 height 9
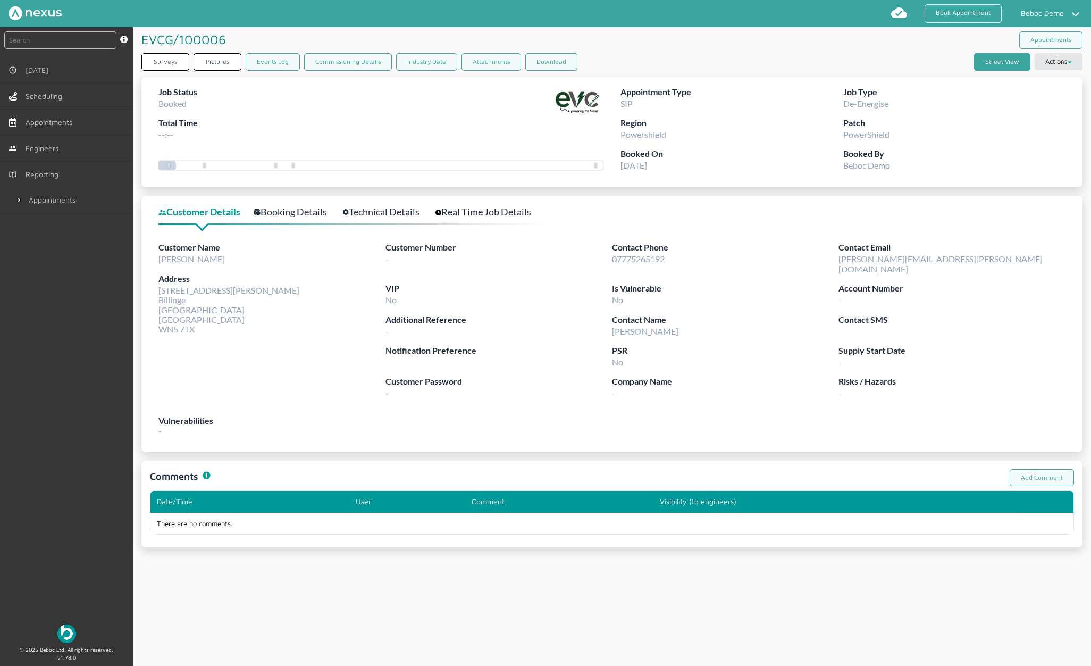
click at [913, 61] on button "Street View" at bounding box center [1002, 62] width 56 height 18
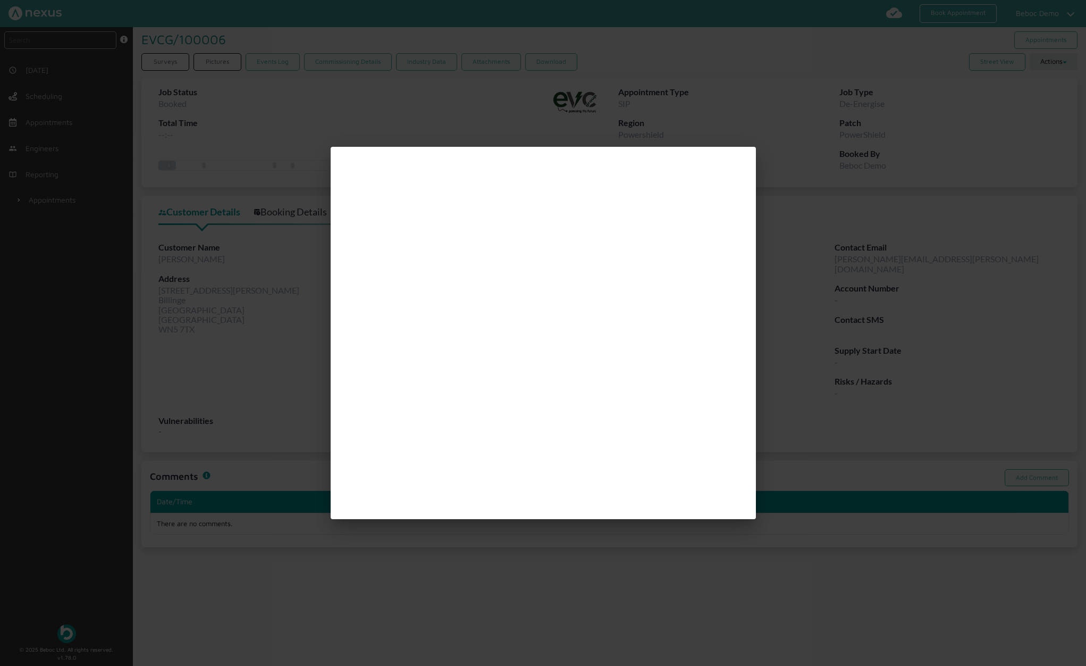
click at [880, 215] on div at bounding box center [543, 333] width 1086 height 666
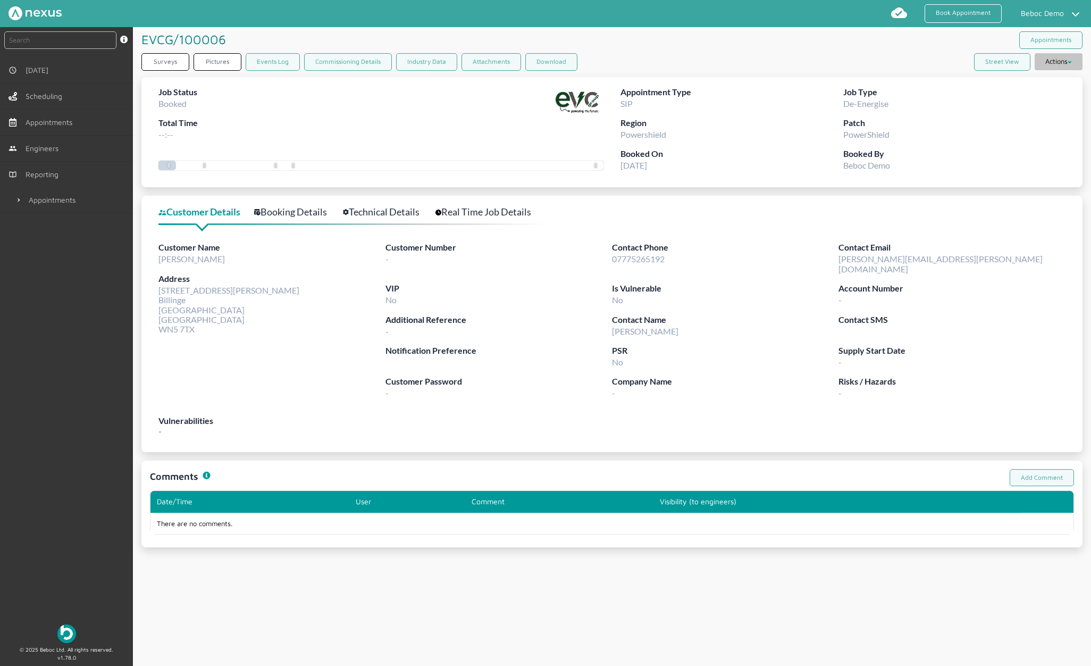
click at [913, 65] on button "Actions" at bounding box center [1059, 61] width 48 height 17
click at [913, 149] on label "Booked By" at bounding box center [954, 153] width 223 height 13
click at [913, 58] on button "Actions" at bounding box center [1059, 61] width 48 height 17
click at [913, 63] on button "Actions" at bounding box center [1059, 61] width 48 height 17
click at [913, 127] on link "Unassign" at bounding box center [1039, 126] width 85 height 15
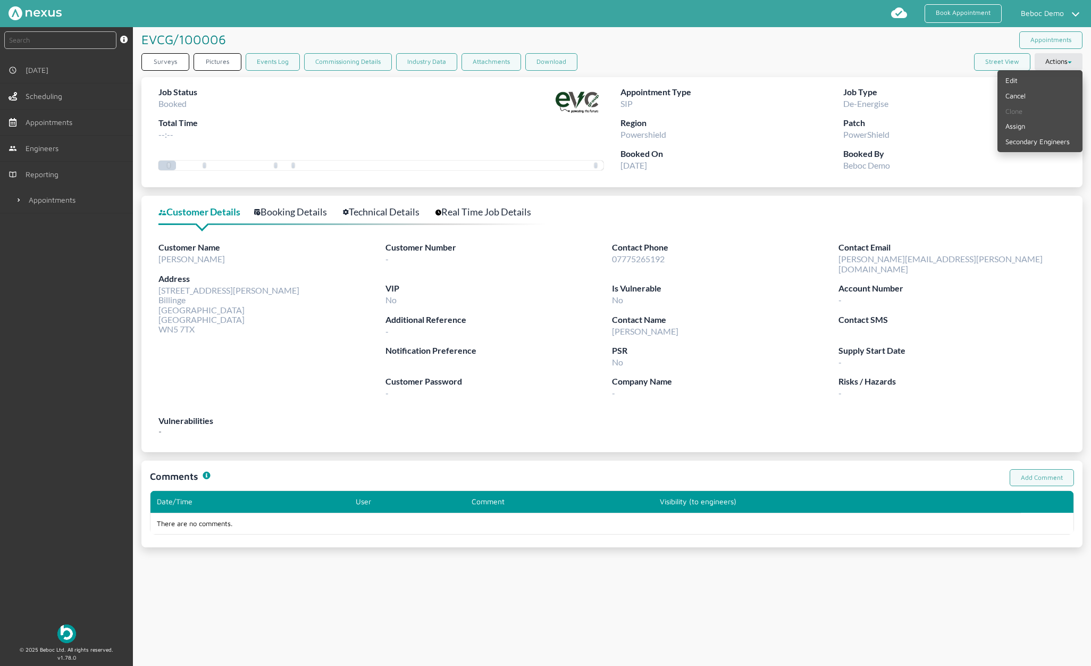
click at [913, 198] on div "Customer Details Booking Details Technical Details Real Time Job Details Custom…" at bounding box center [611, 324] width 941 height 256
click at [913, 131] on link "Assign" at bounding box center [1039, 126] width 85 height 15
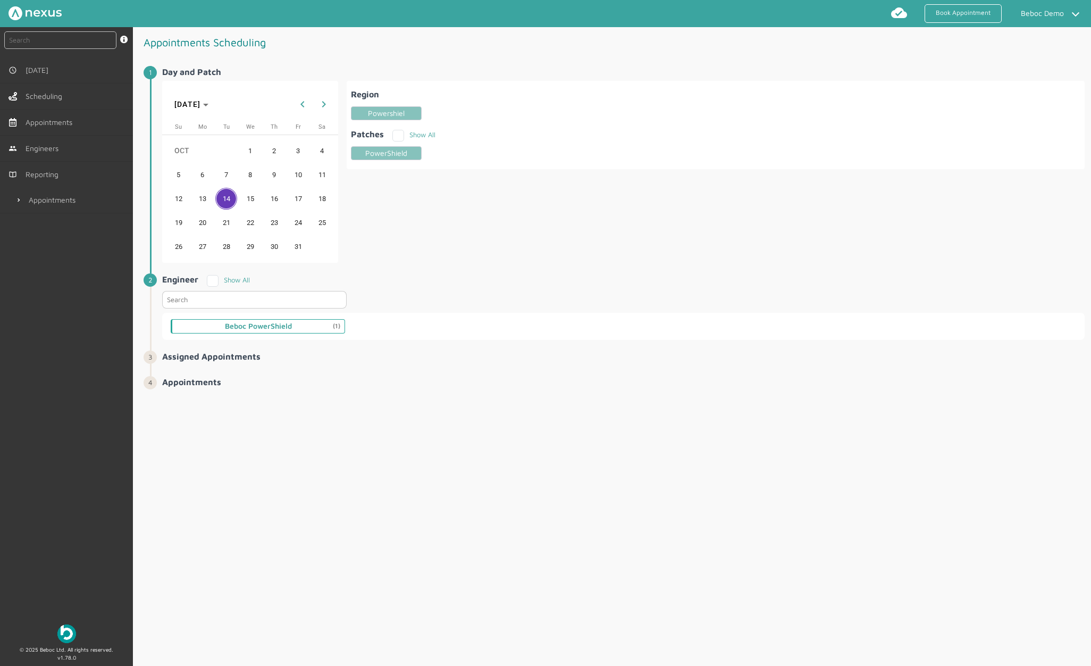
click at [320, 329] on div "Beboc PowerShield (1)" at bounding box center [258, 326] width 174 height 14
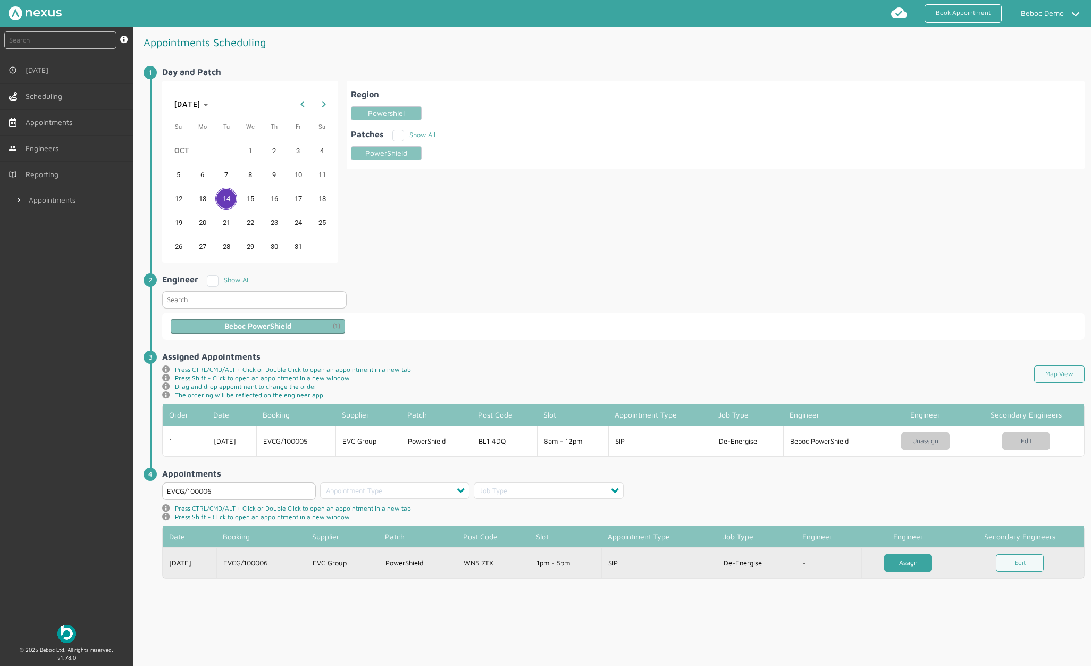
click at [902, 566] on link "Assign" at bounding box center [908, 563] width 48 height 18
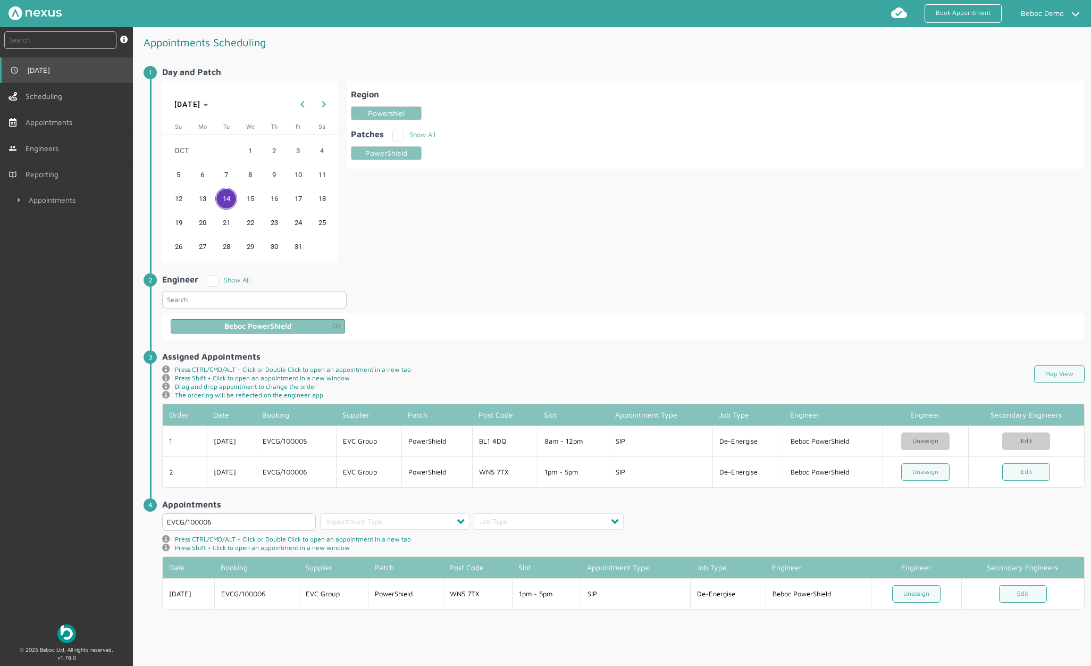
click at [45, 72] on span "[DATE]" at bounding box center [40, 70] width 27 height 9
